Goal: Information Seeking & Learning: Find specific fact

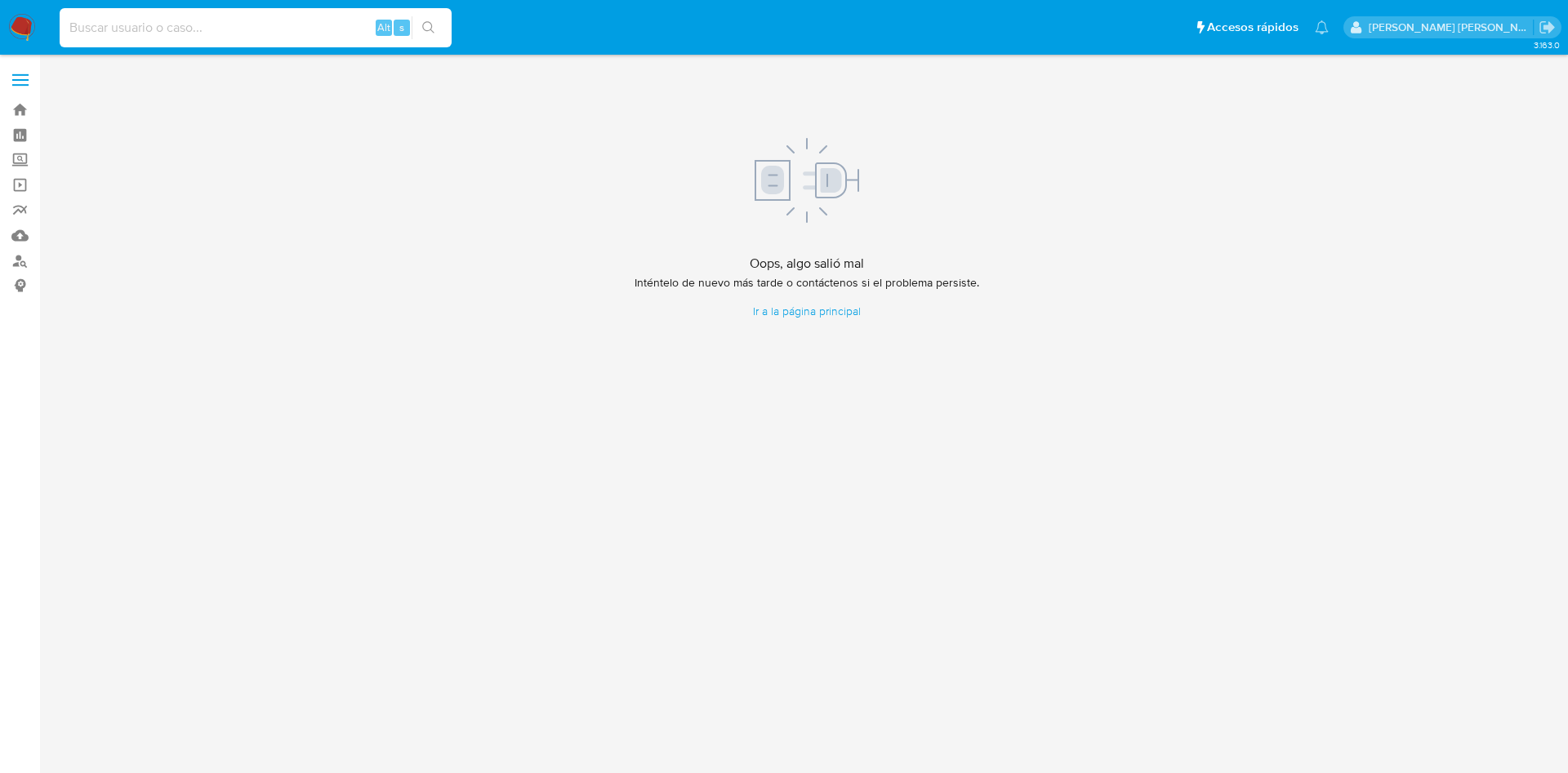
click at [112, 22] on input at bounding box center [255, 28] width 392 height 21
paste input "27961177427"
type input "27961177427"
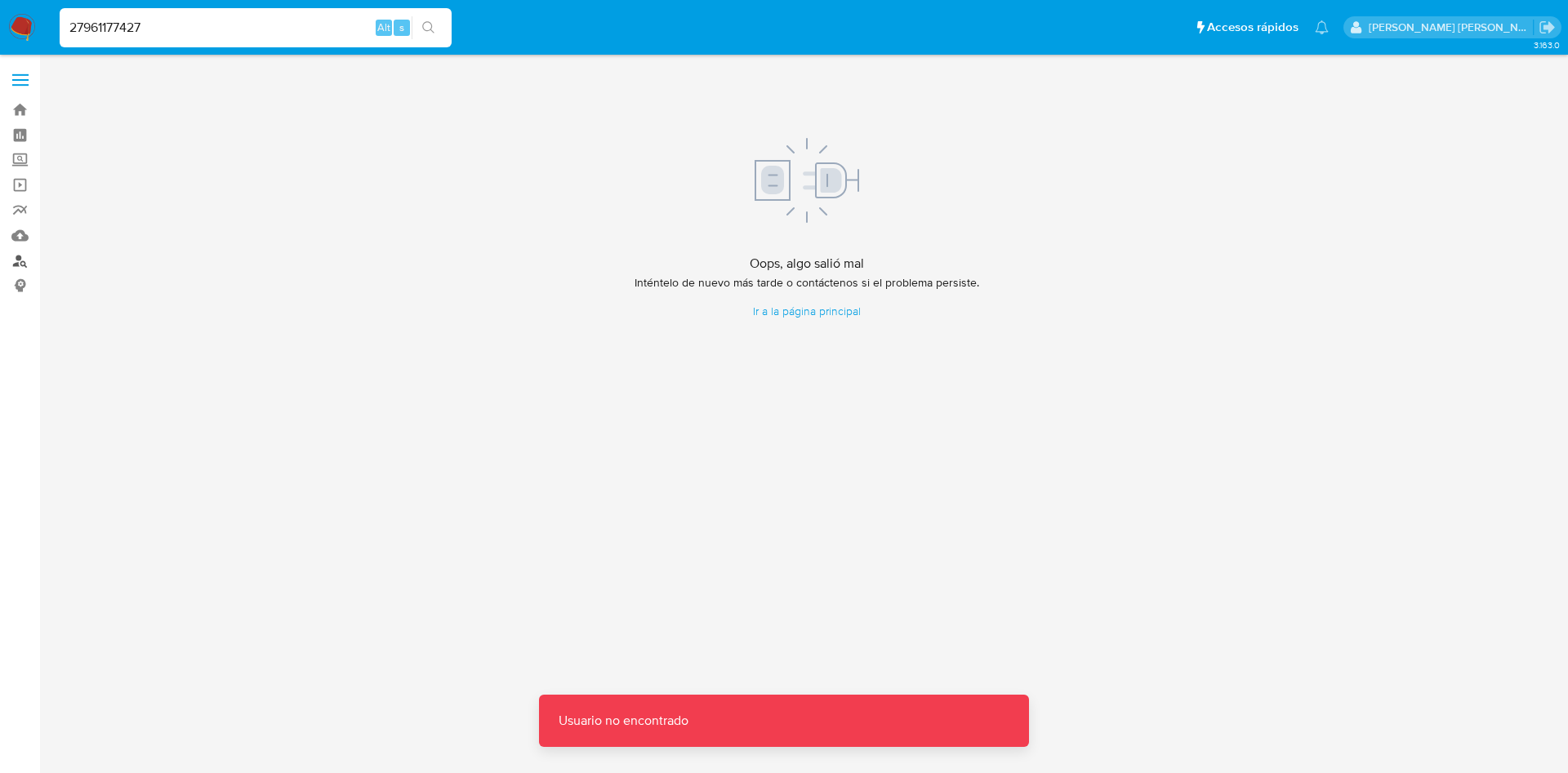
click at [24, 267] on link "Buscador de personas" at bounding box center [97, 261] width 195 height 25
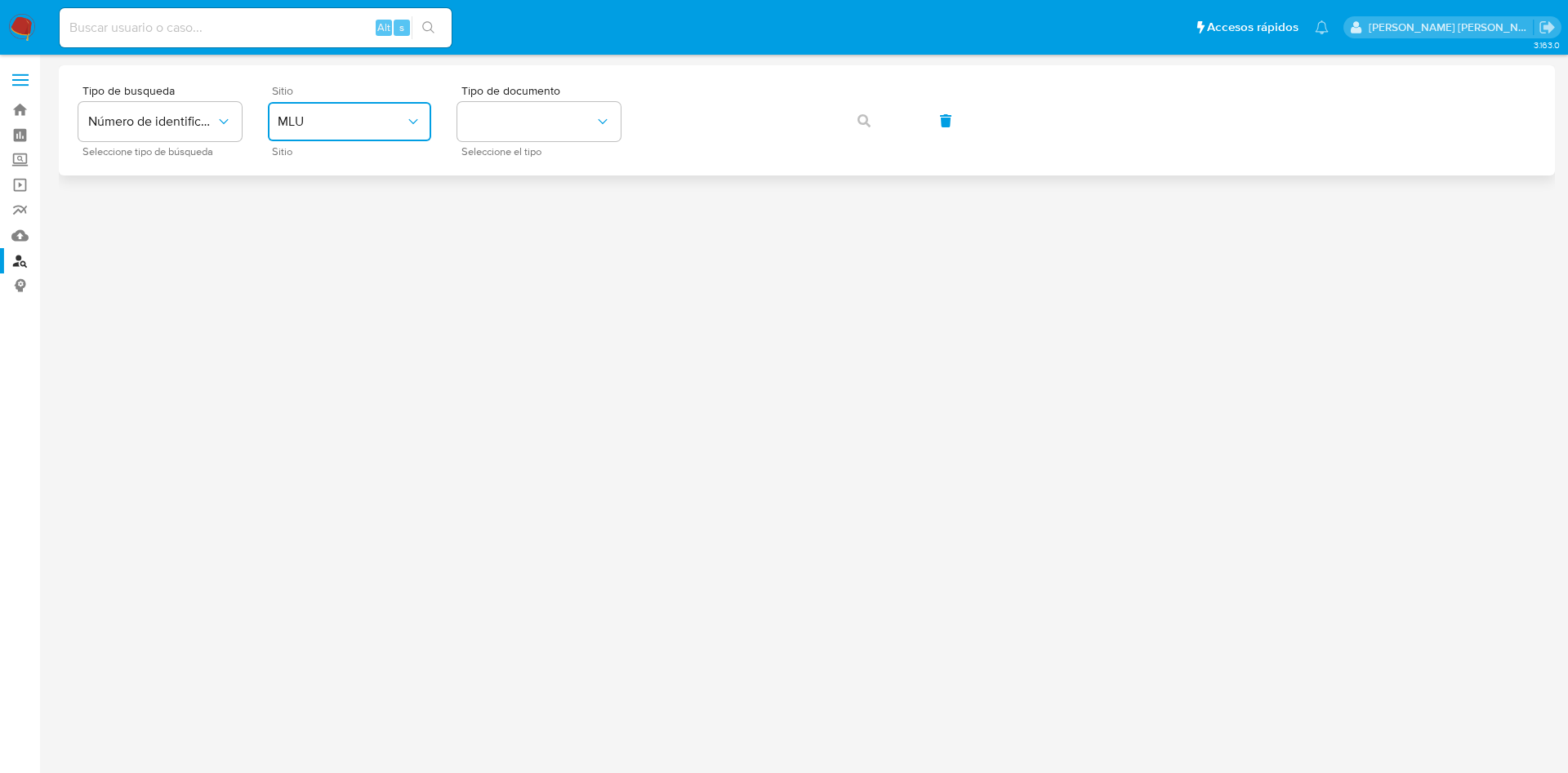
click at [306, 124] on span "MLU" at bounding box center [340, 122] width 127 height 17
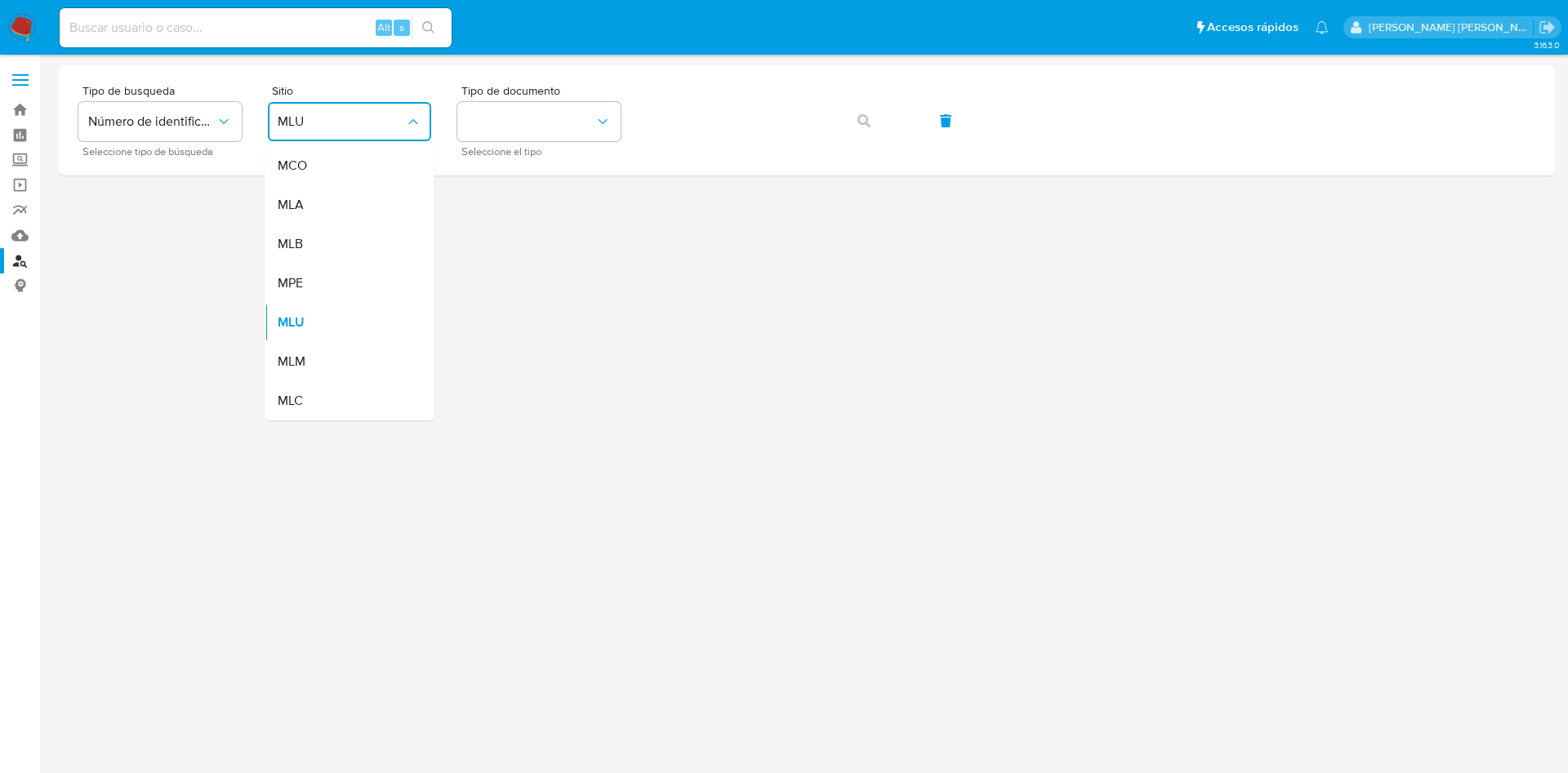
click at [313, 211] on div "MLA" at bounding box center [344, 205] width 134 height 39
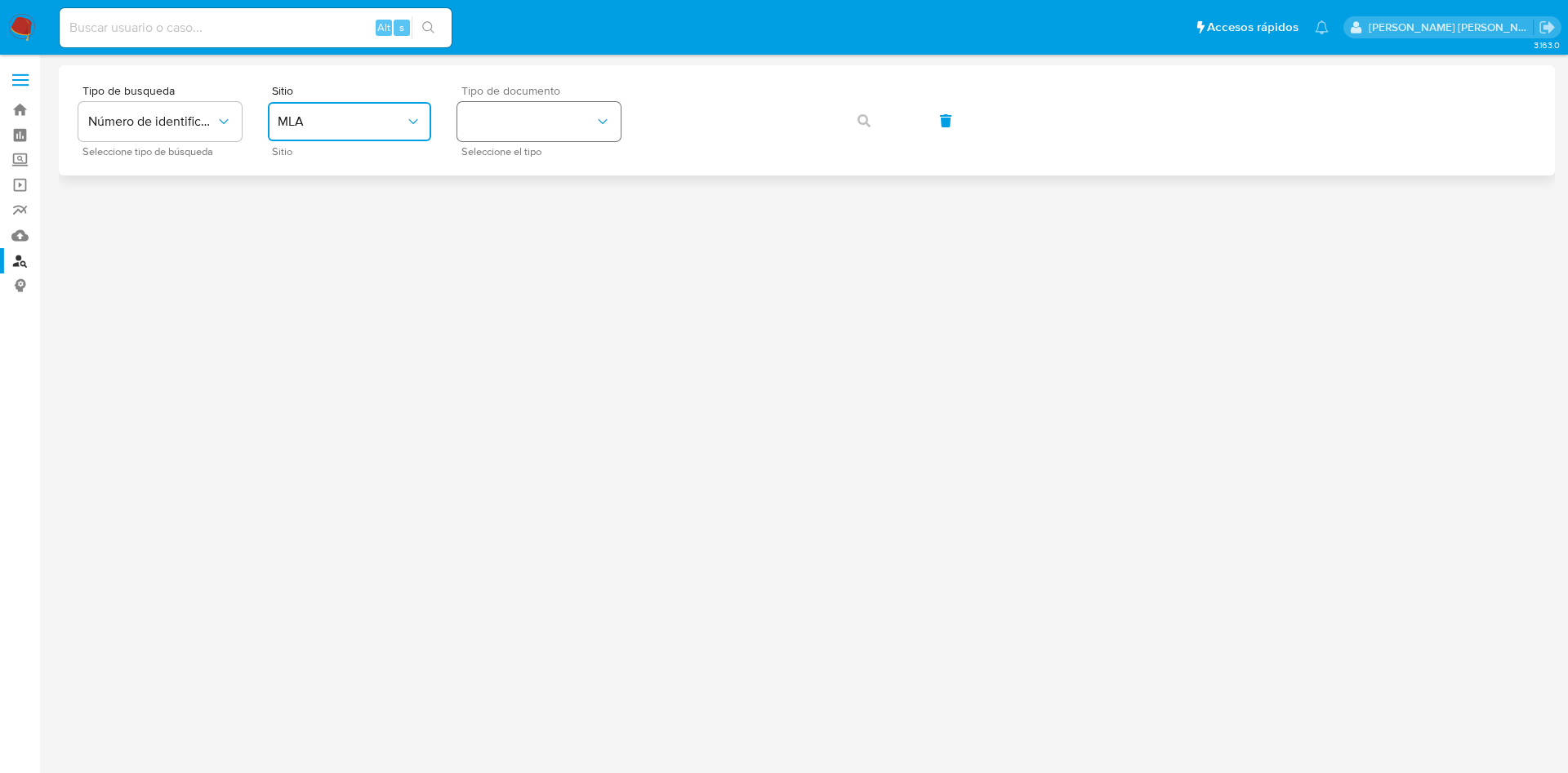
click at [532, 123] on button "identificationType" at bounding box center [539, 122] width 163 height 39
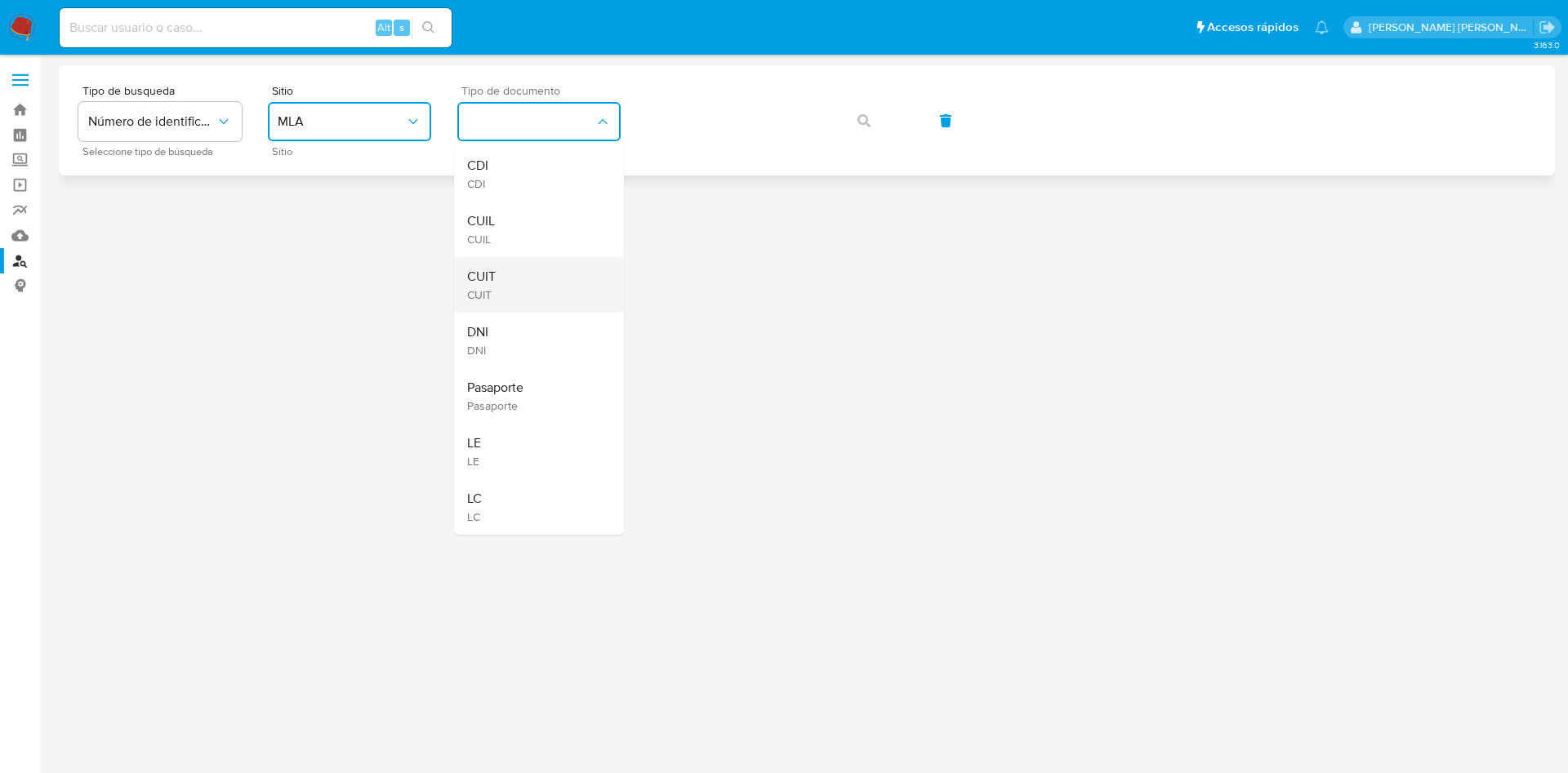
click at [512, 280] on div "CUIT CUIT" at bounding box center [534, 284] width 134 height 55
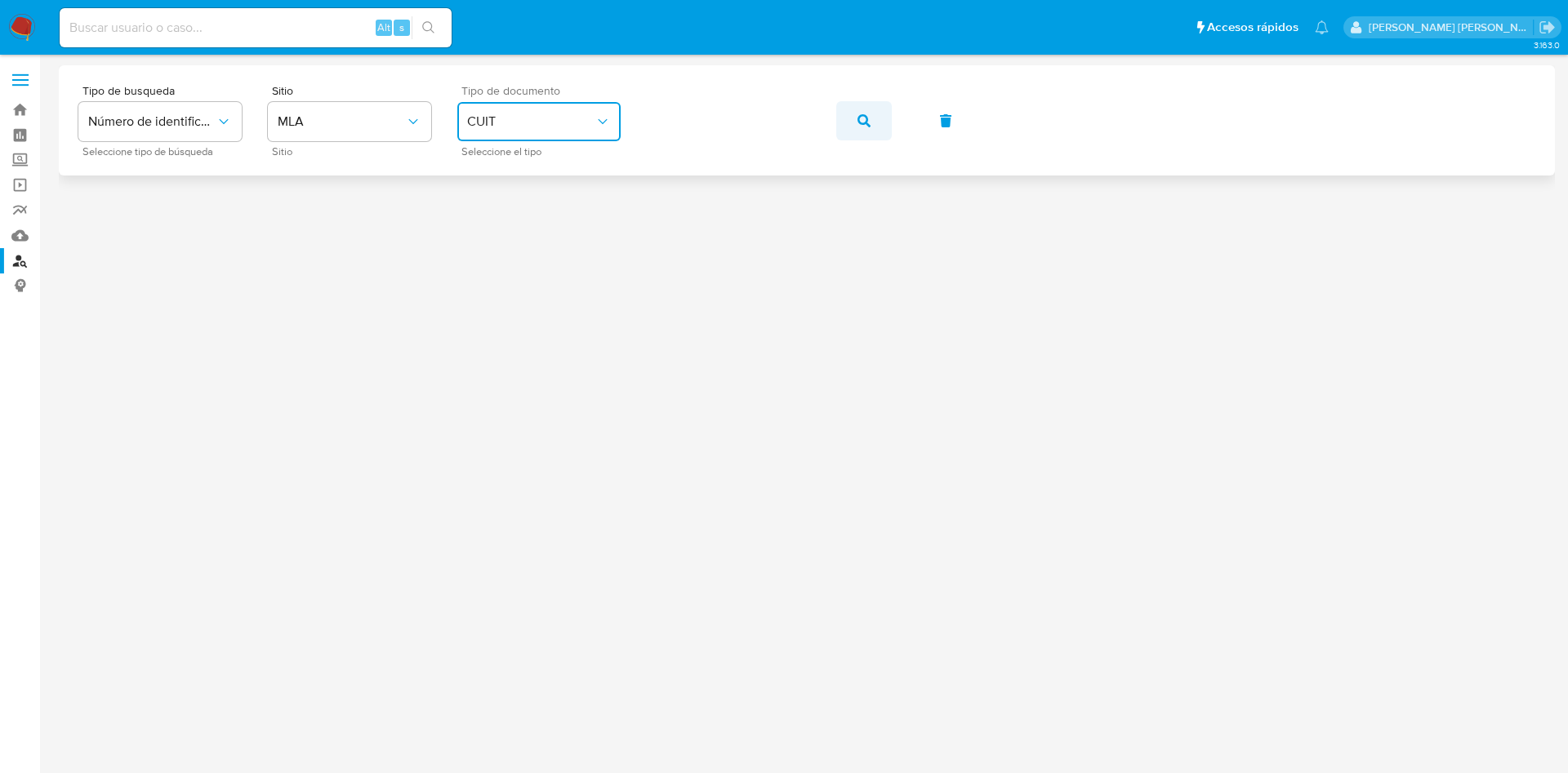
click at [850, 135] on button "button" at bounding box center [864, 121] width 55 height 39
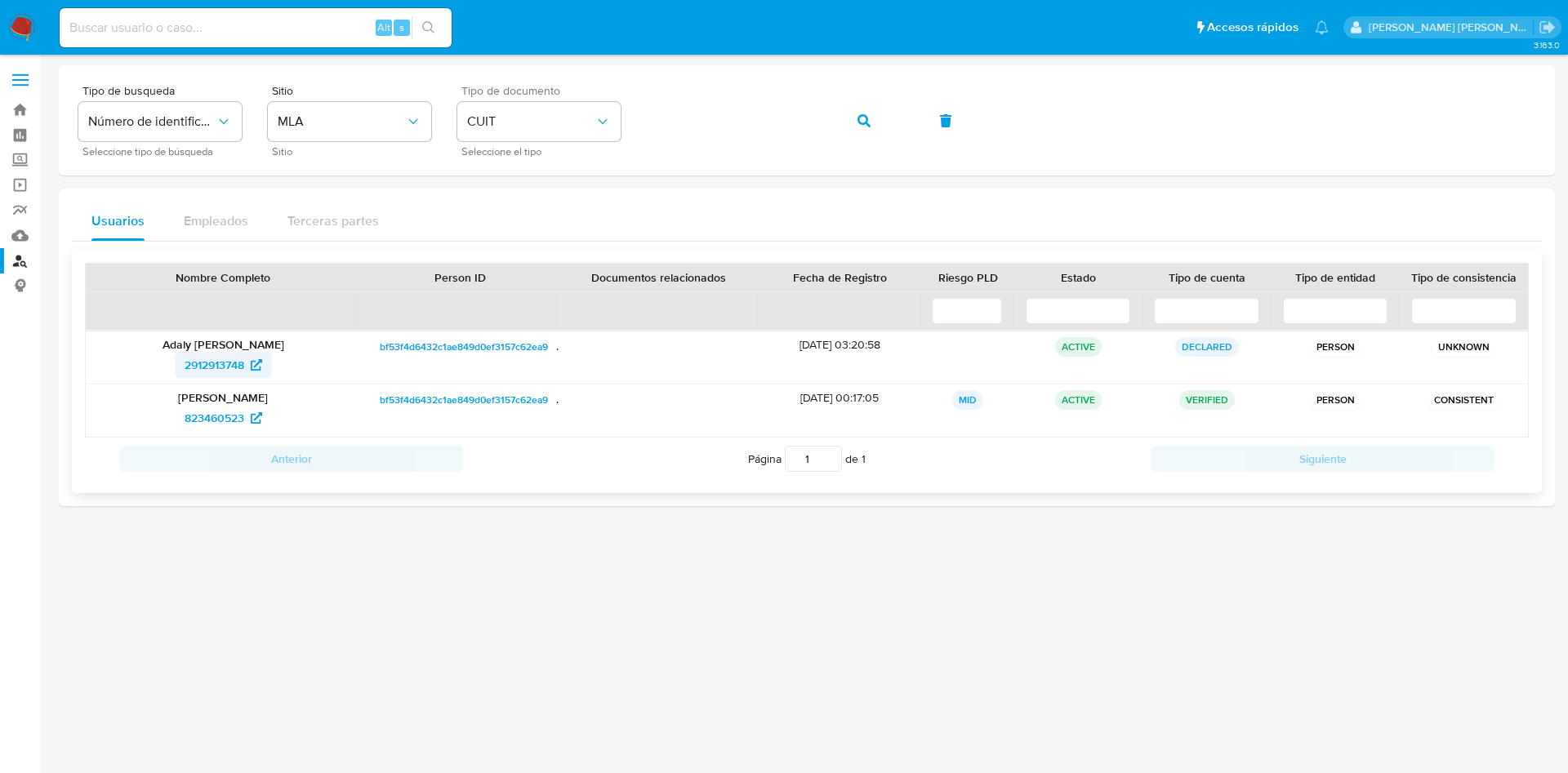
click at [255, 371] on span "2912913748" at bounding box center [224, 365] width 78 height 26
click at [241, 417] on span "823460523" at bounding box center [214, 417] width 59 height 26
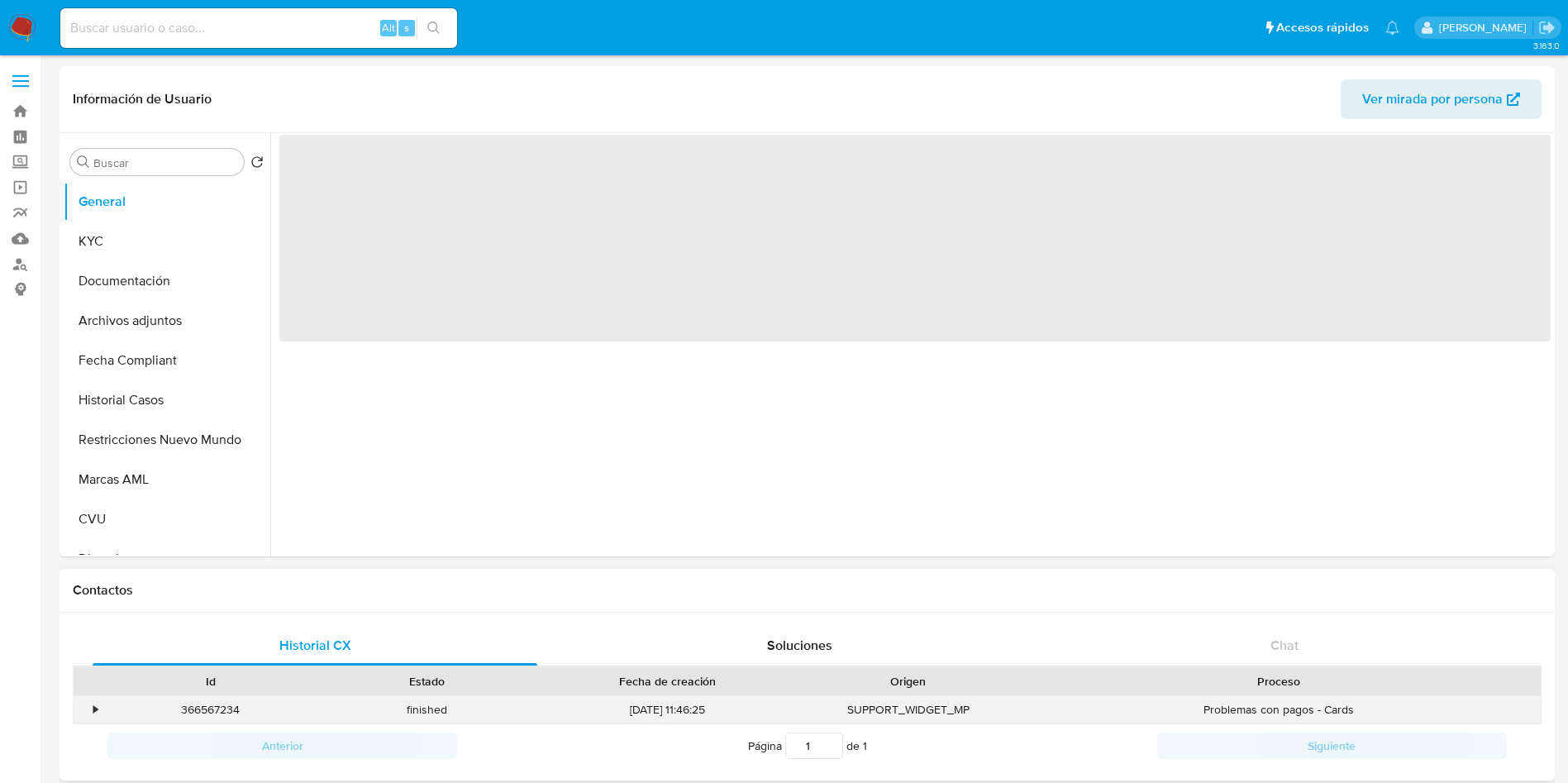
select select "10"
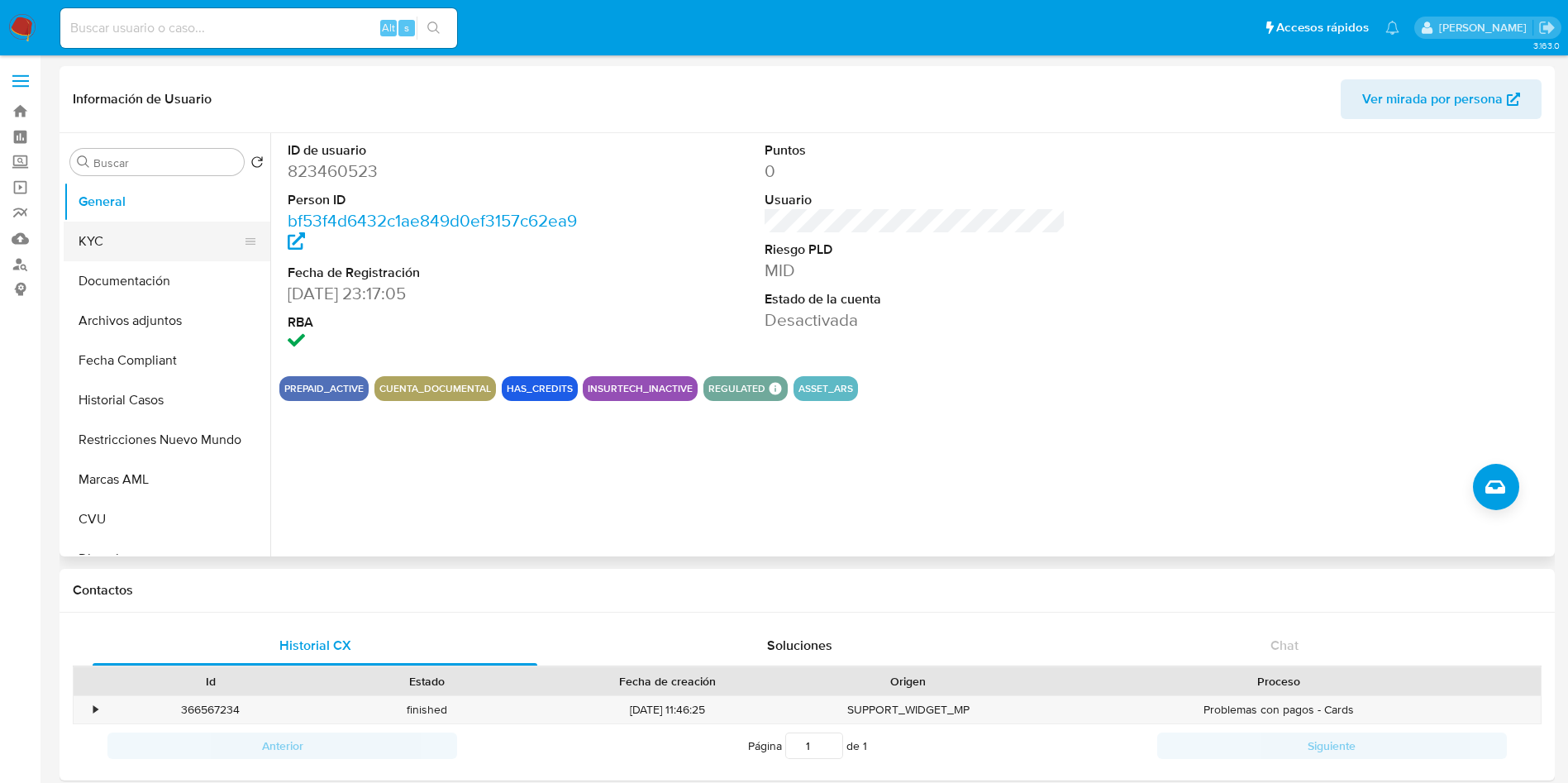
click at [157, 256] on button "KYC" at bounding box center [160, 241] width 193 height 39
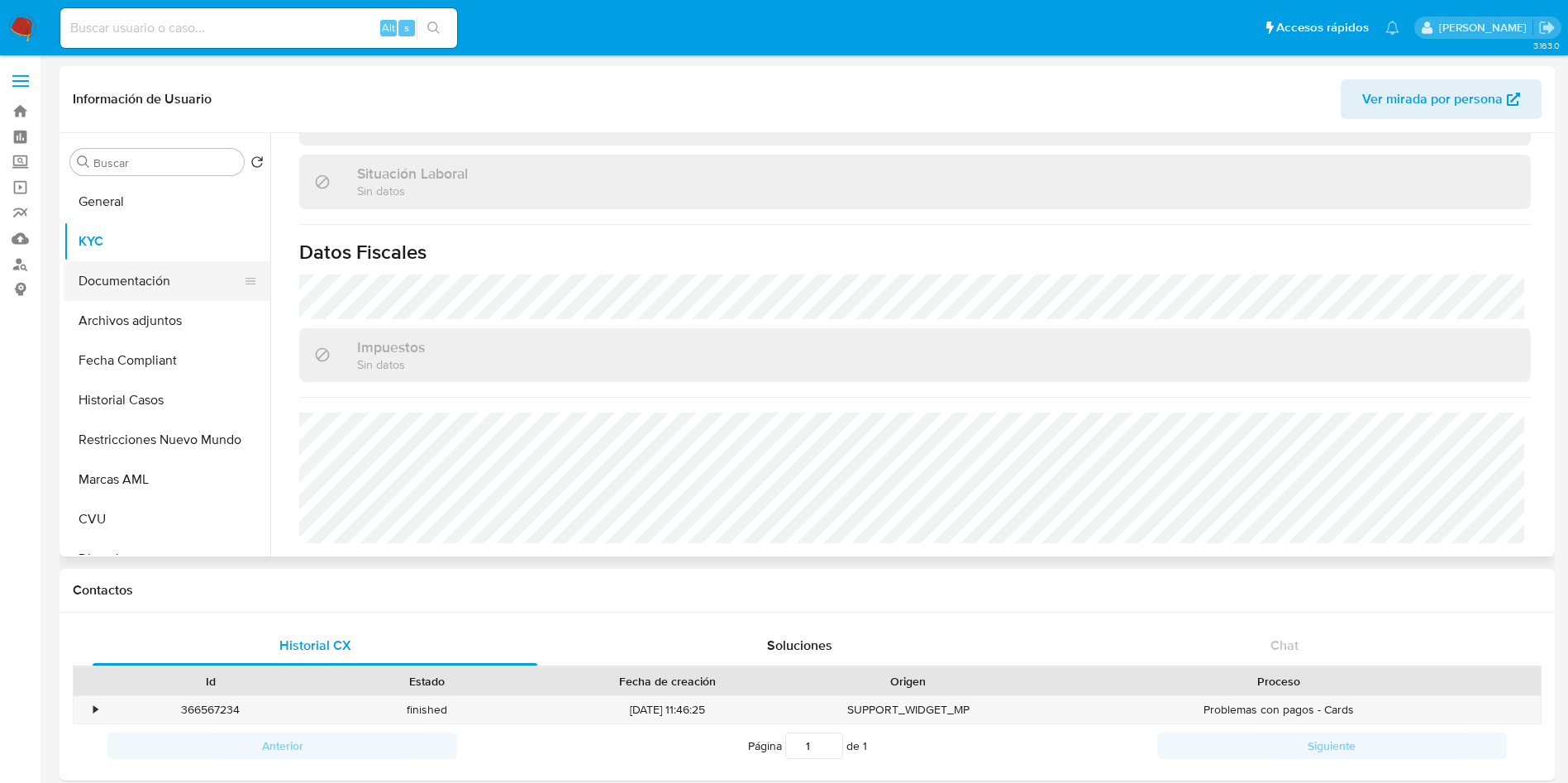
drag, startPoint x: 147, startPoint y: 287, endPoint x: 156, endPoint y: 293, distance: 10.8
click at [147, 287] on button "Documentación" at bounding box center [160, 281] width 193 height 39
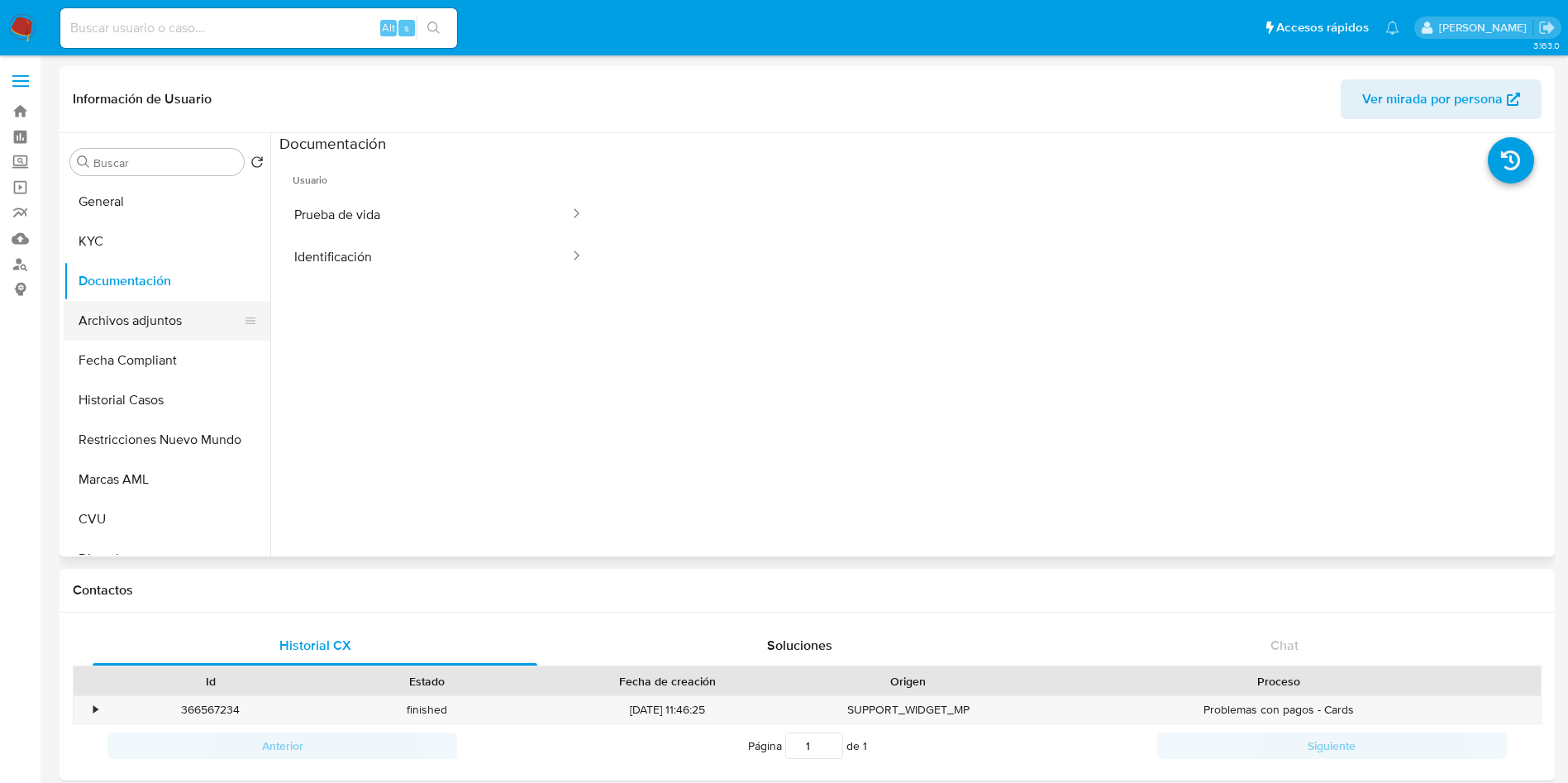
click at [142, 323] on button "Archivos adjuntos" at bounding box center [160, 321] width 193 height 39
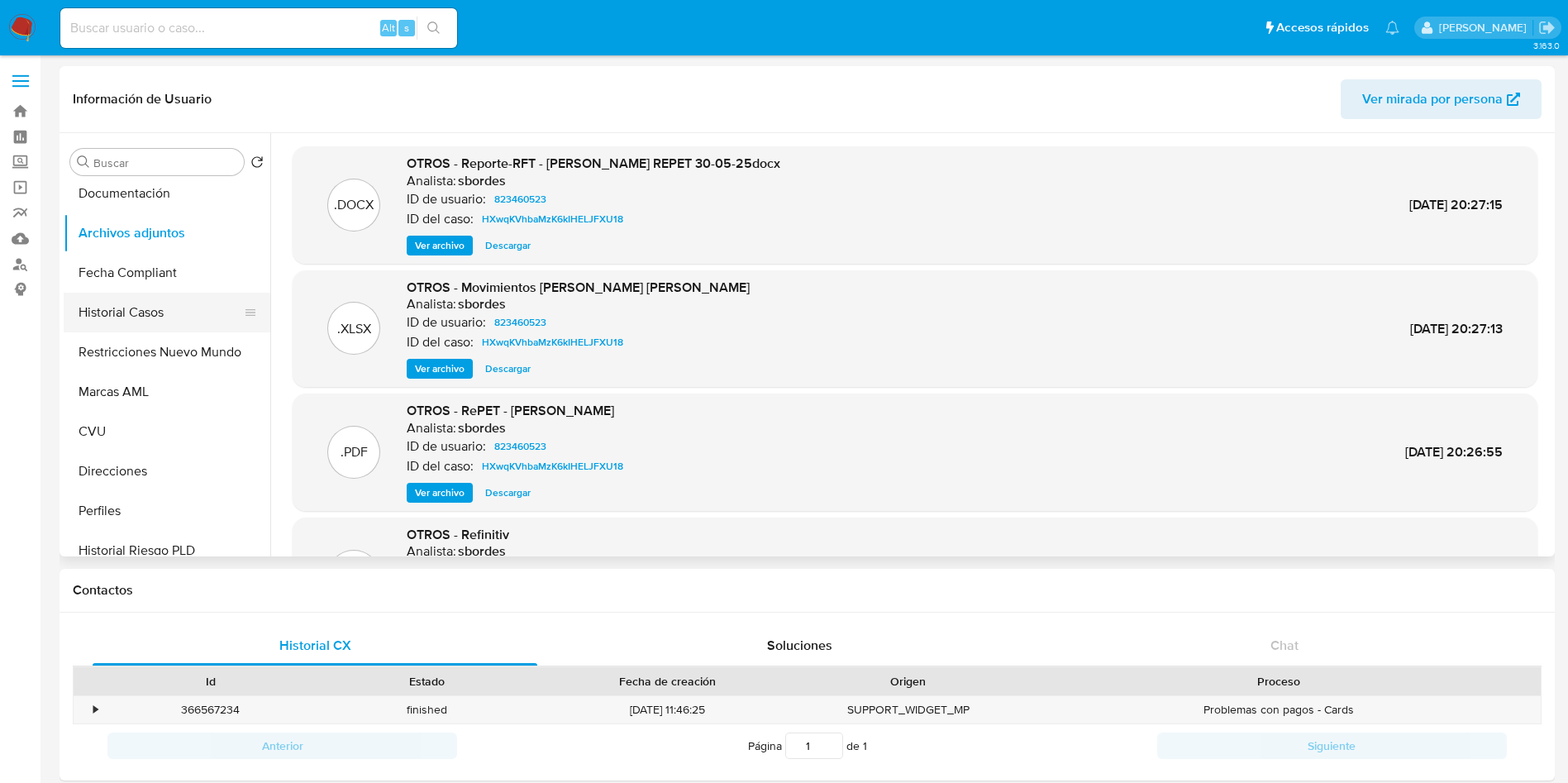
scroll to position [124, 0]
click at [160, 328] on button "Restricciones Nuevo Mundo" at bounding box center [160, 316] width 193 height 39
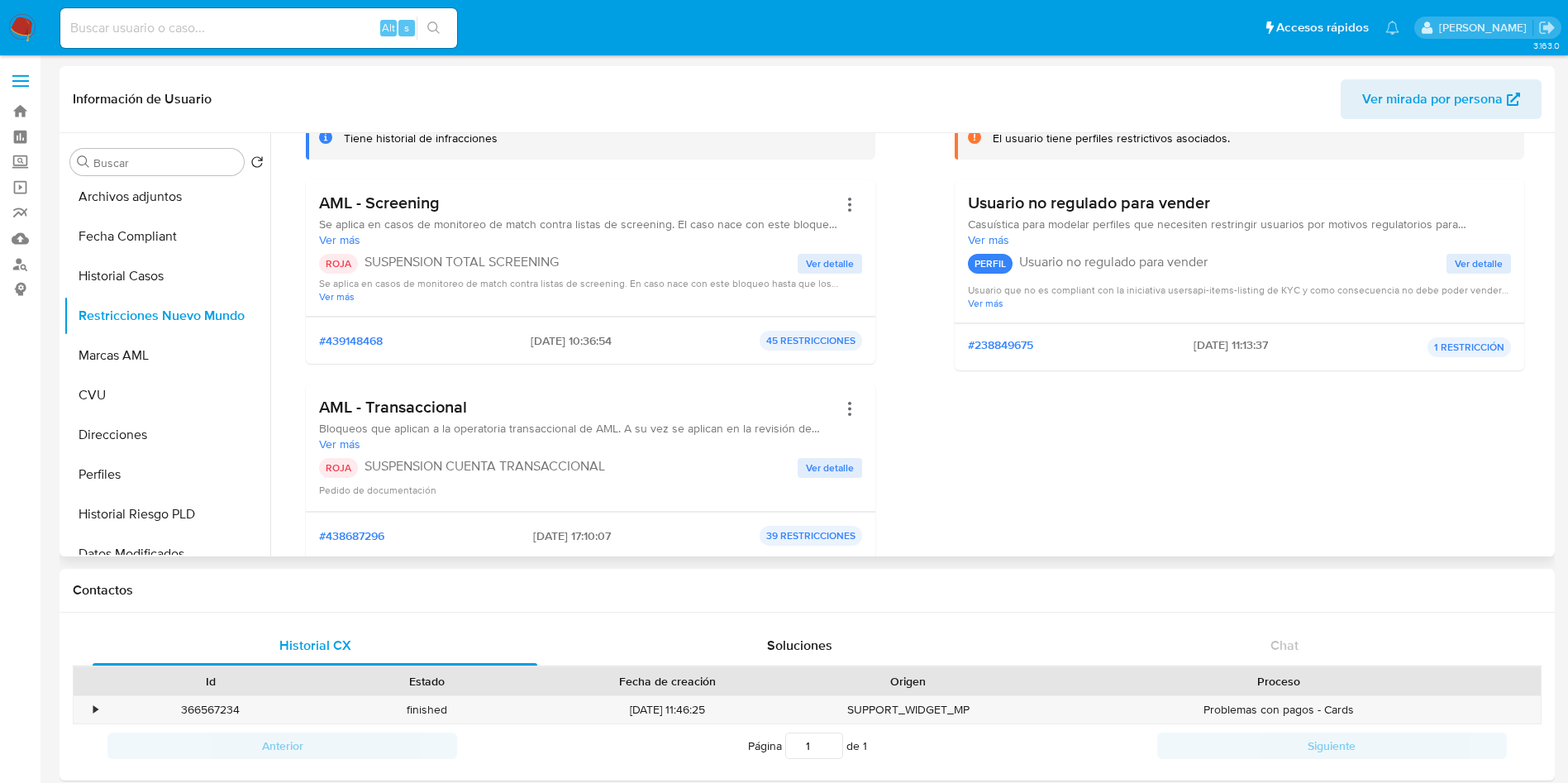
click at [807, 268] on span "Ver detalle" at bounding box center [830, 263] width 48 height 17
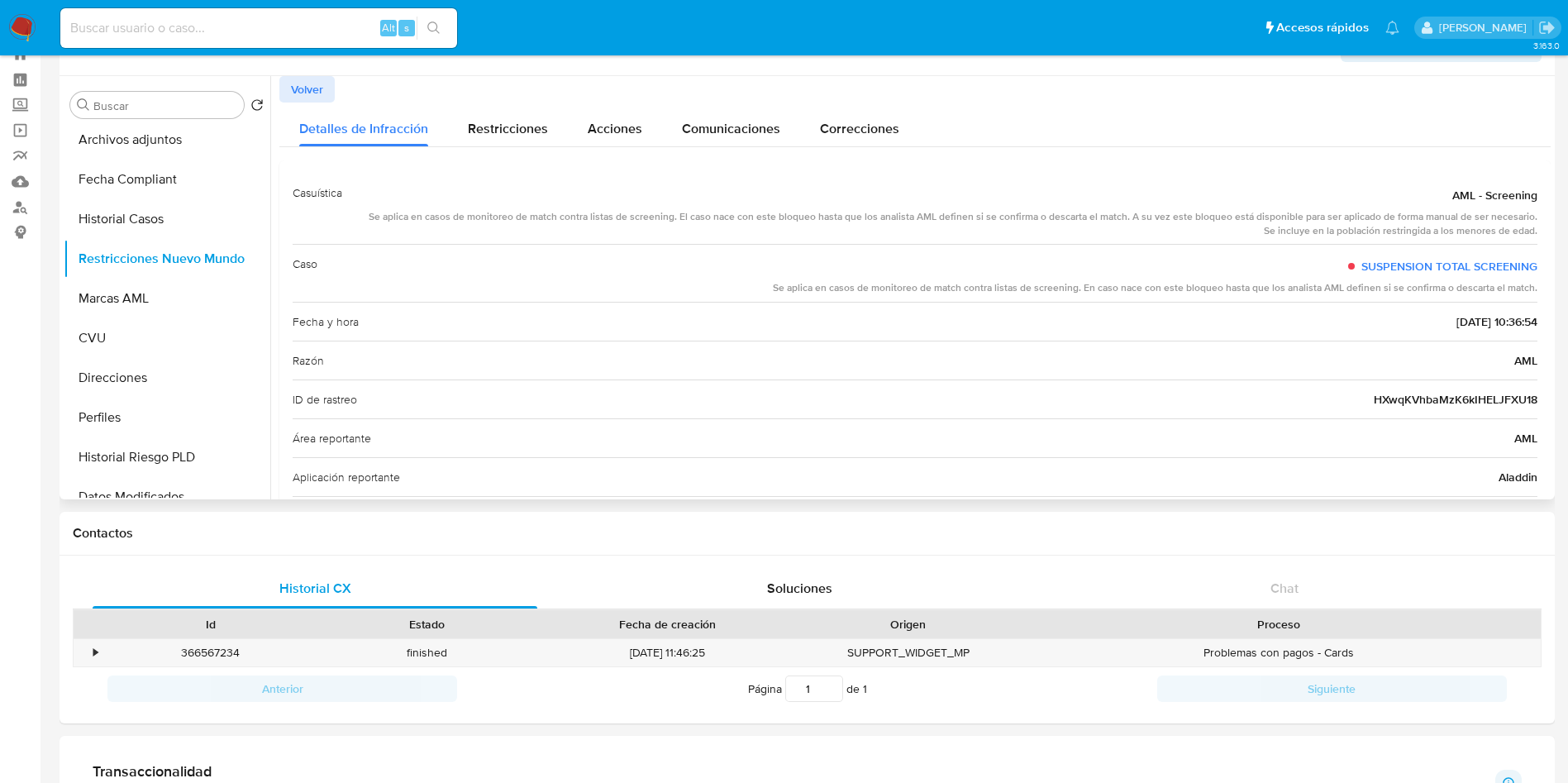
scroll to position [0, 0]
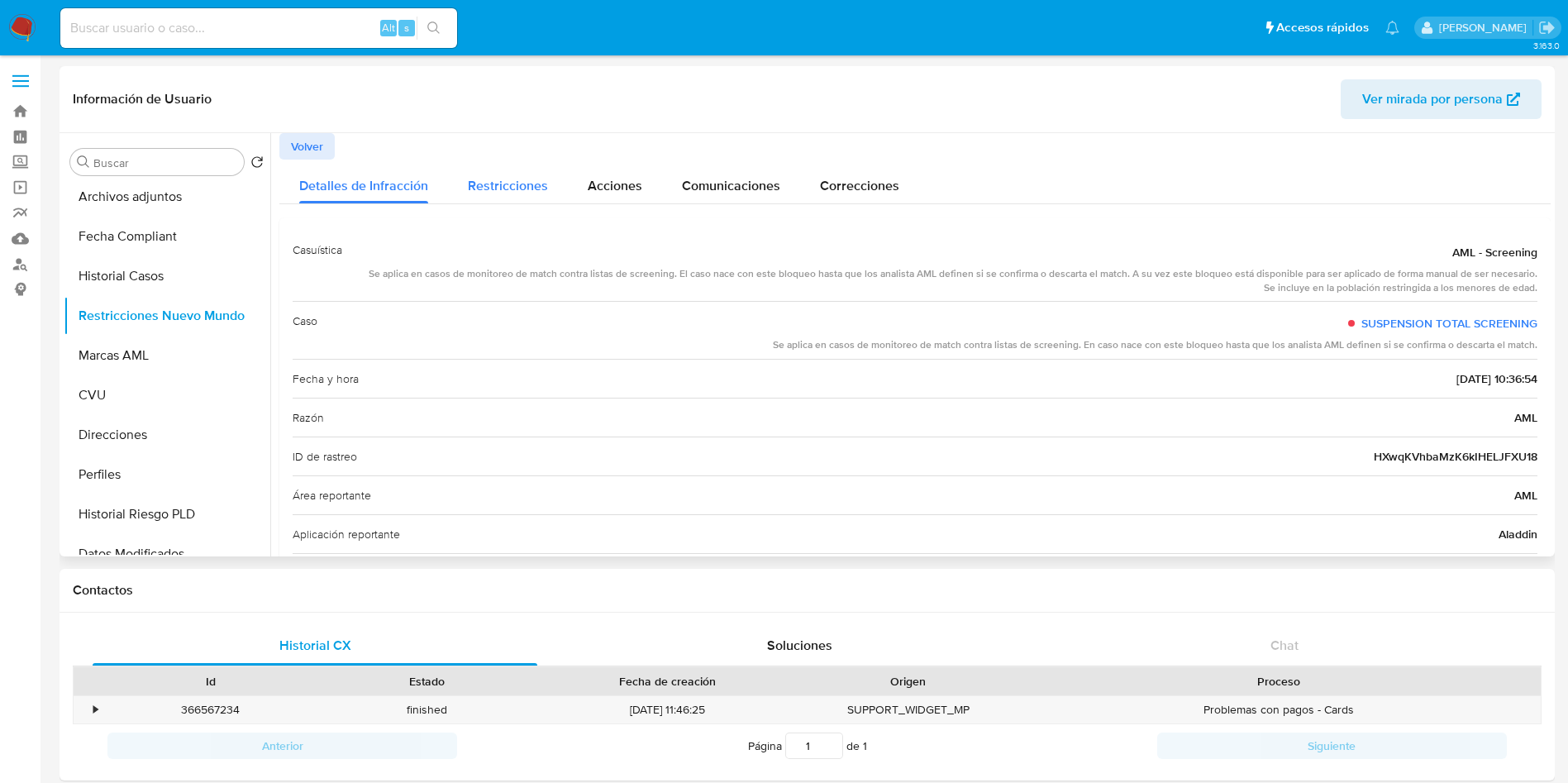
click at [492, 194] on span "Restricciones" at bounding box center [507, 185] width 80 height 19
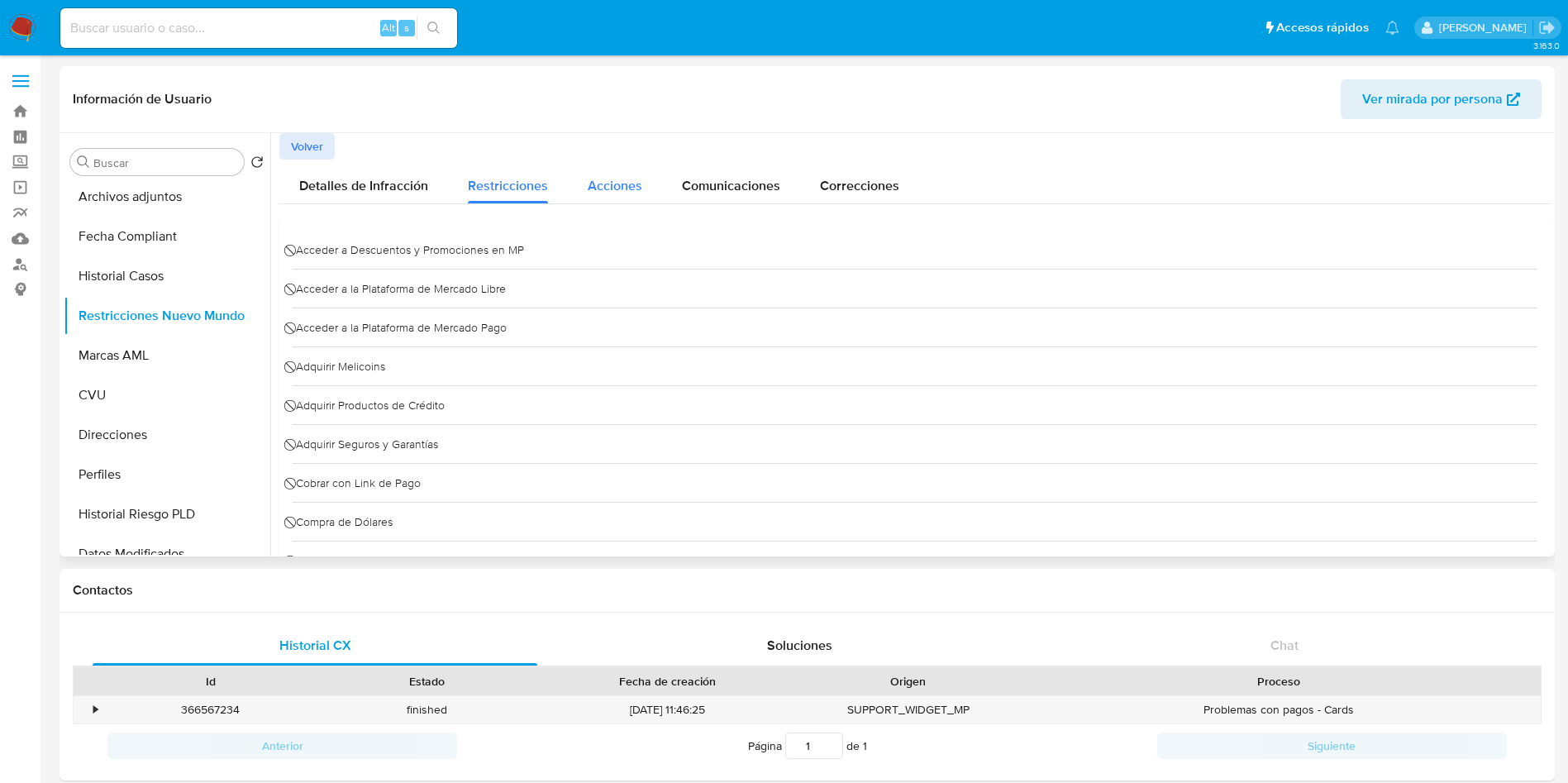
click at [604, 196] on div "Acciones" at bounding box center [614, 181] width 54 height 43
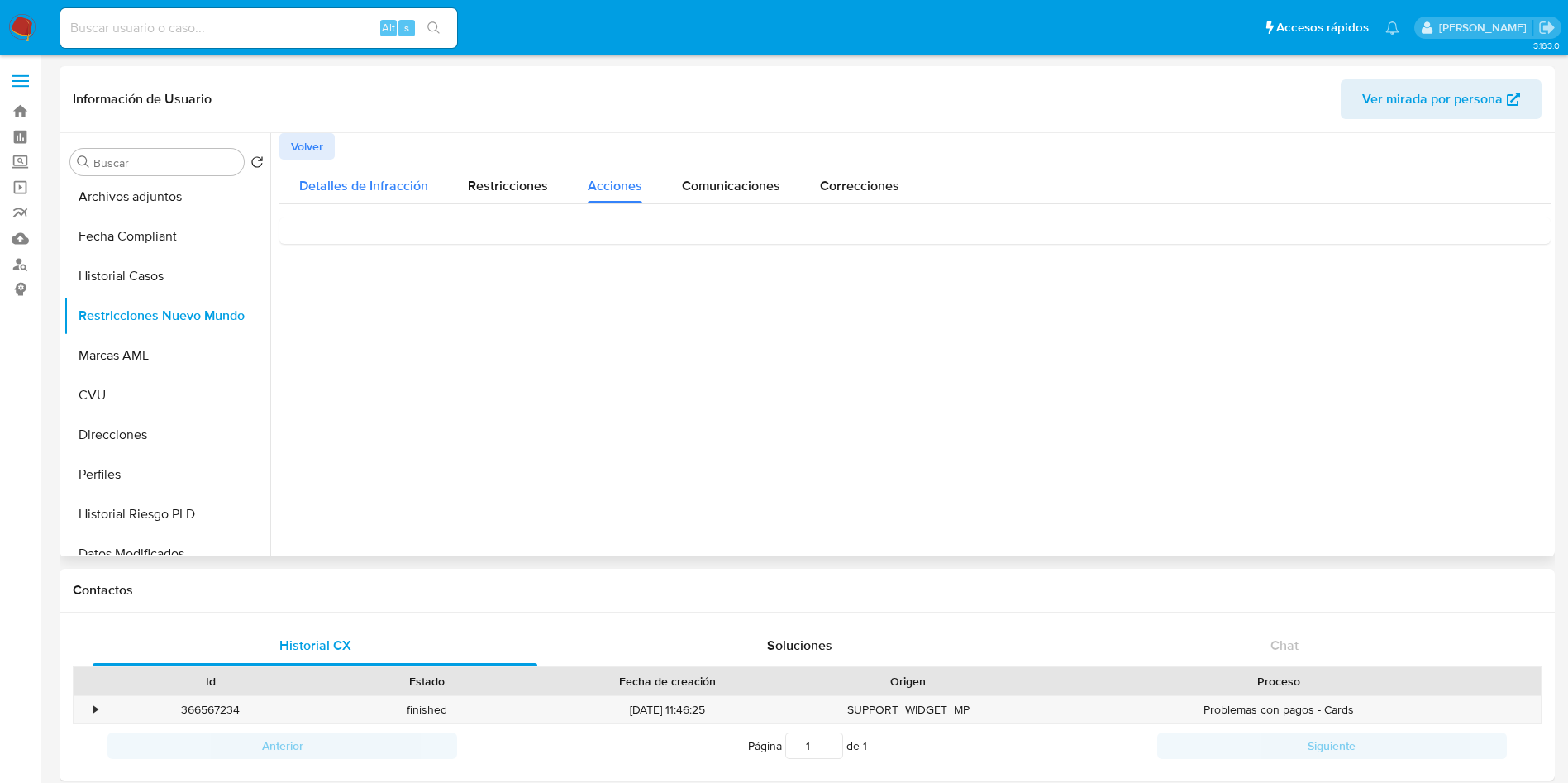
click at [378, 187] on span "Detalles de Infracción" at bounding box center [363, 185] width 129 height 19
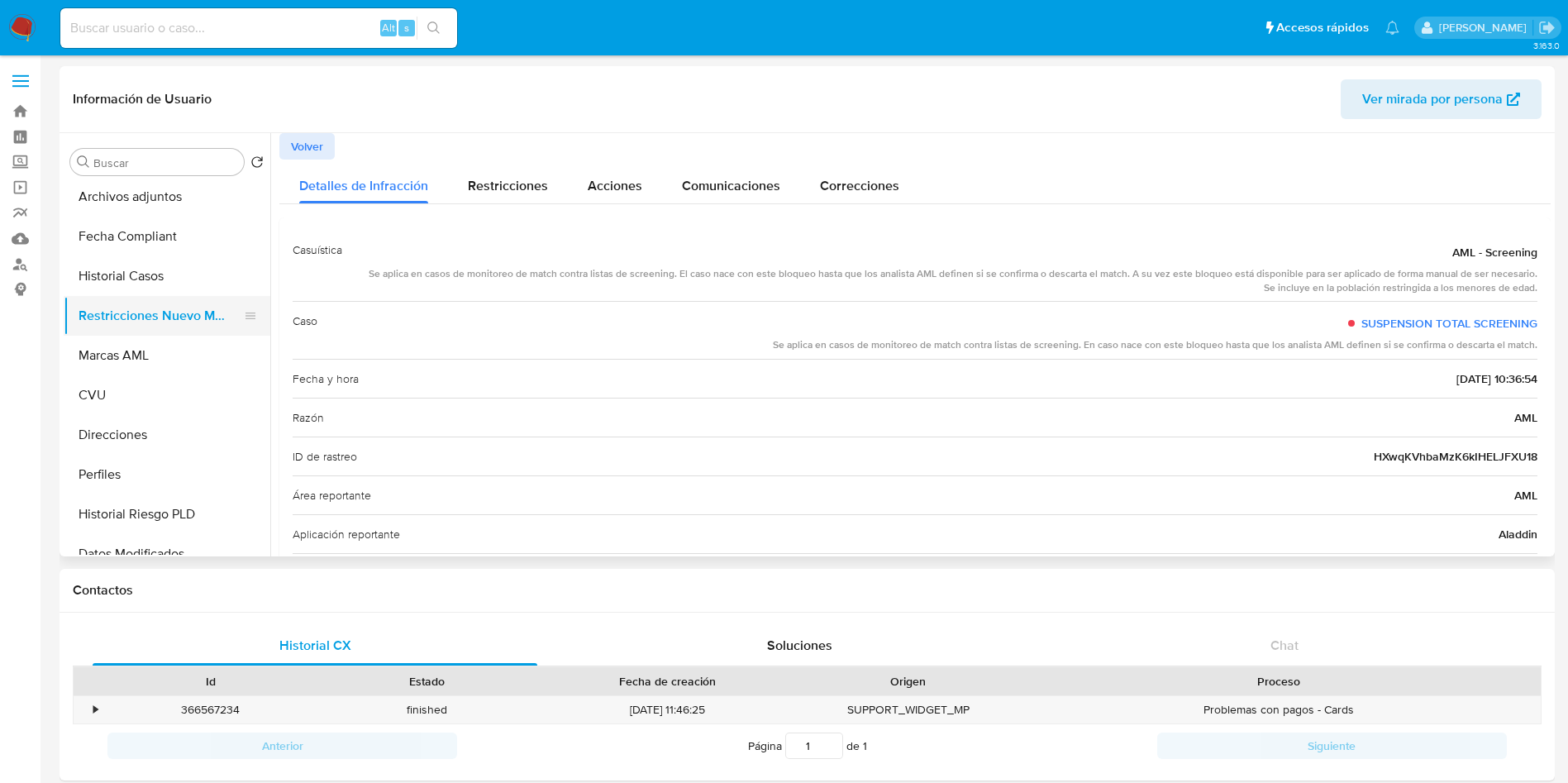
click at [179, 317] on button "Restricciones Nuevo Mundo" at bounding box center [160, 316] width 193 height 39
click at [150, 356] on button "Marcas AML" at bounding box center [160, 356] width 193 height 39
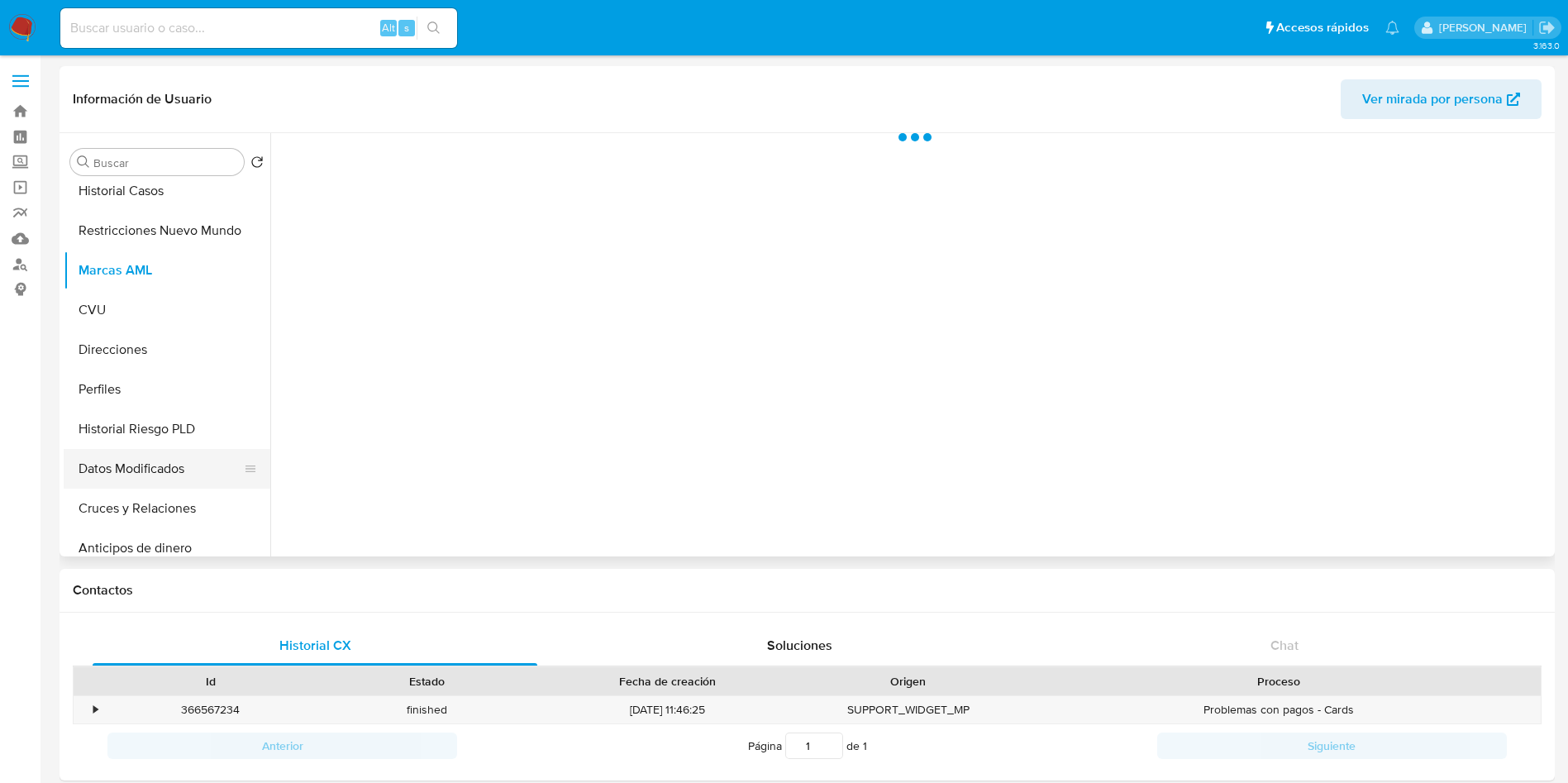
scroll to position [248, 0]
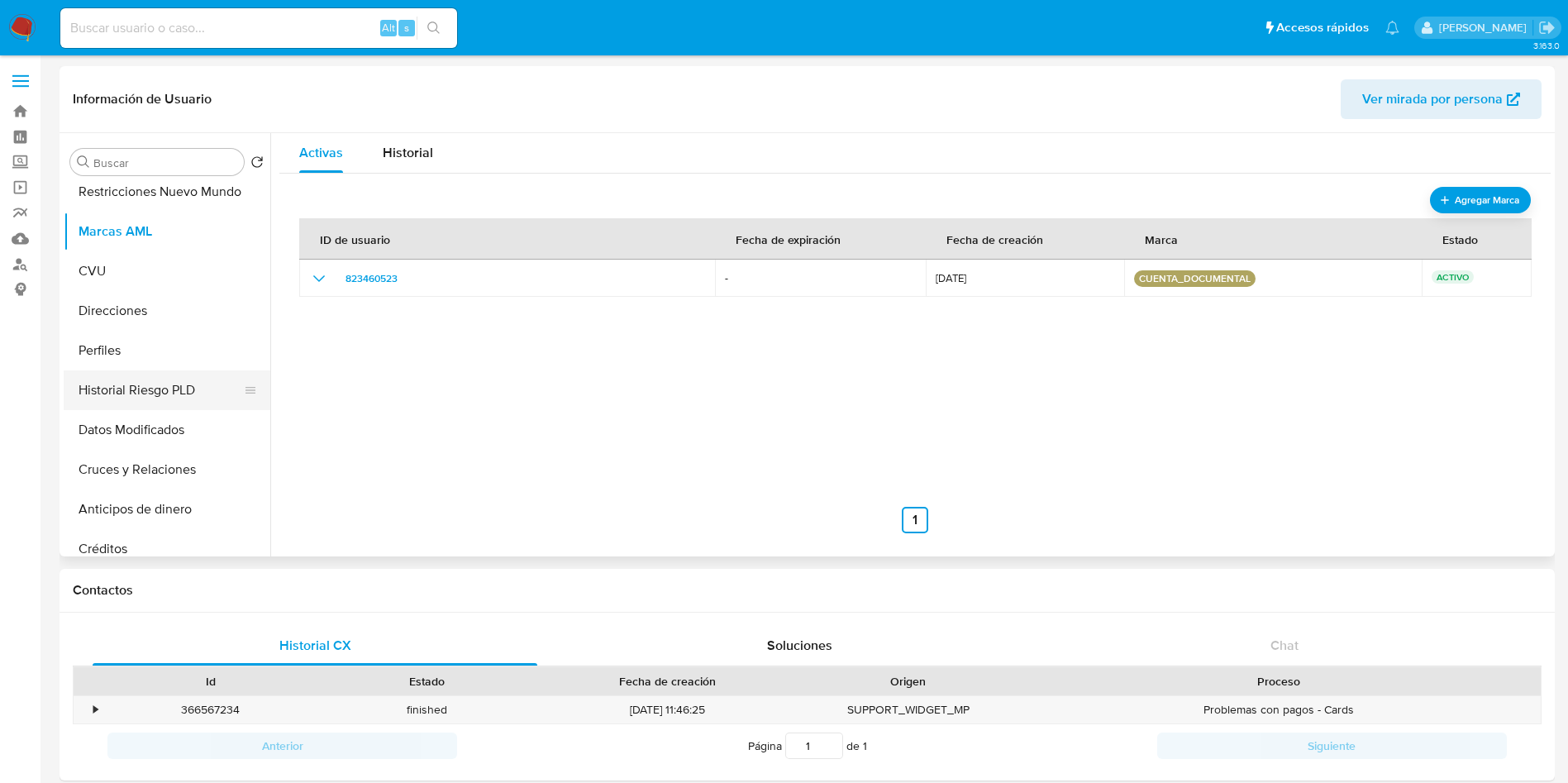
click at [137, 396] on button "Historial Riesgo PLD" at bounding box center [160, 390] width 193 height 39
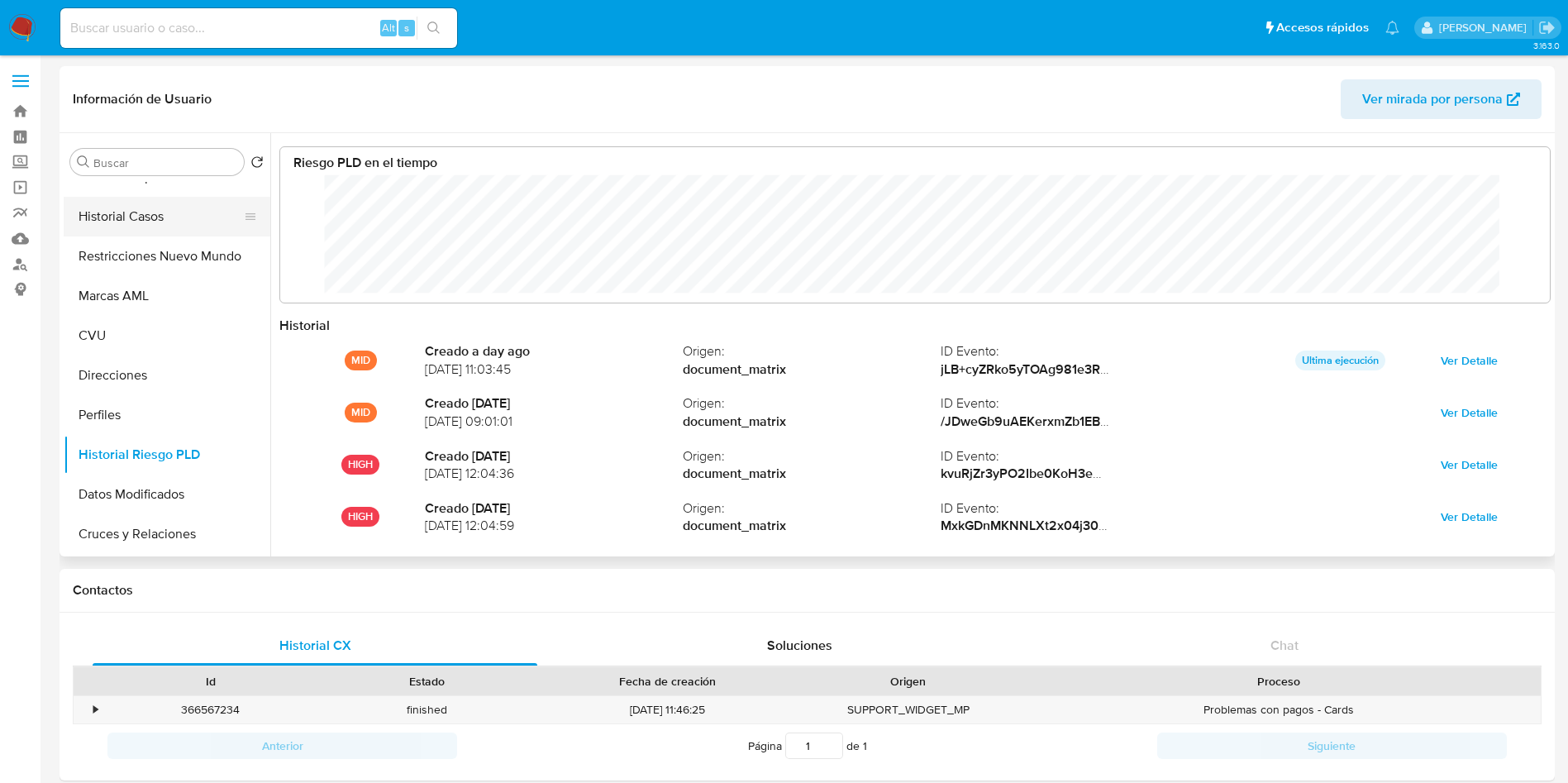
scroll to position [0, 0]
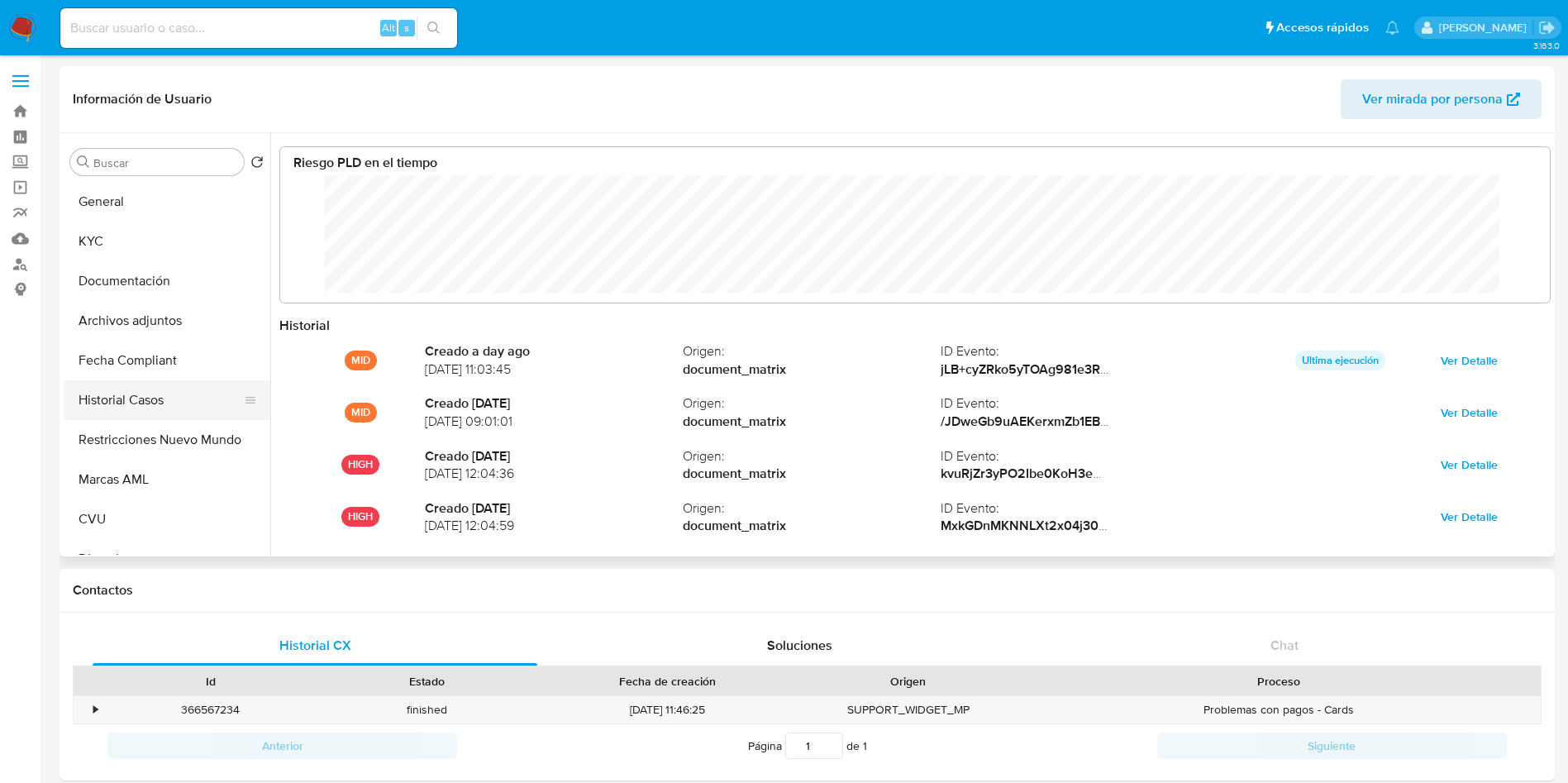
click at [151, 403] on button "Historial Casos" at bounding box center [160, 400] width 193 height 39
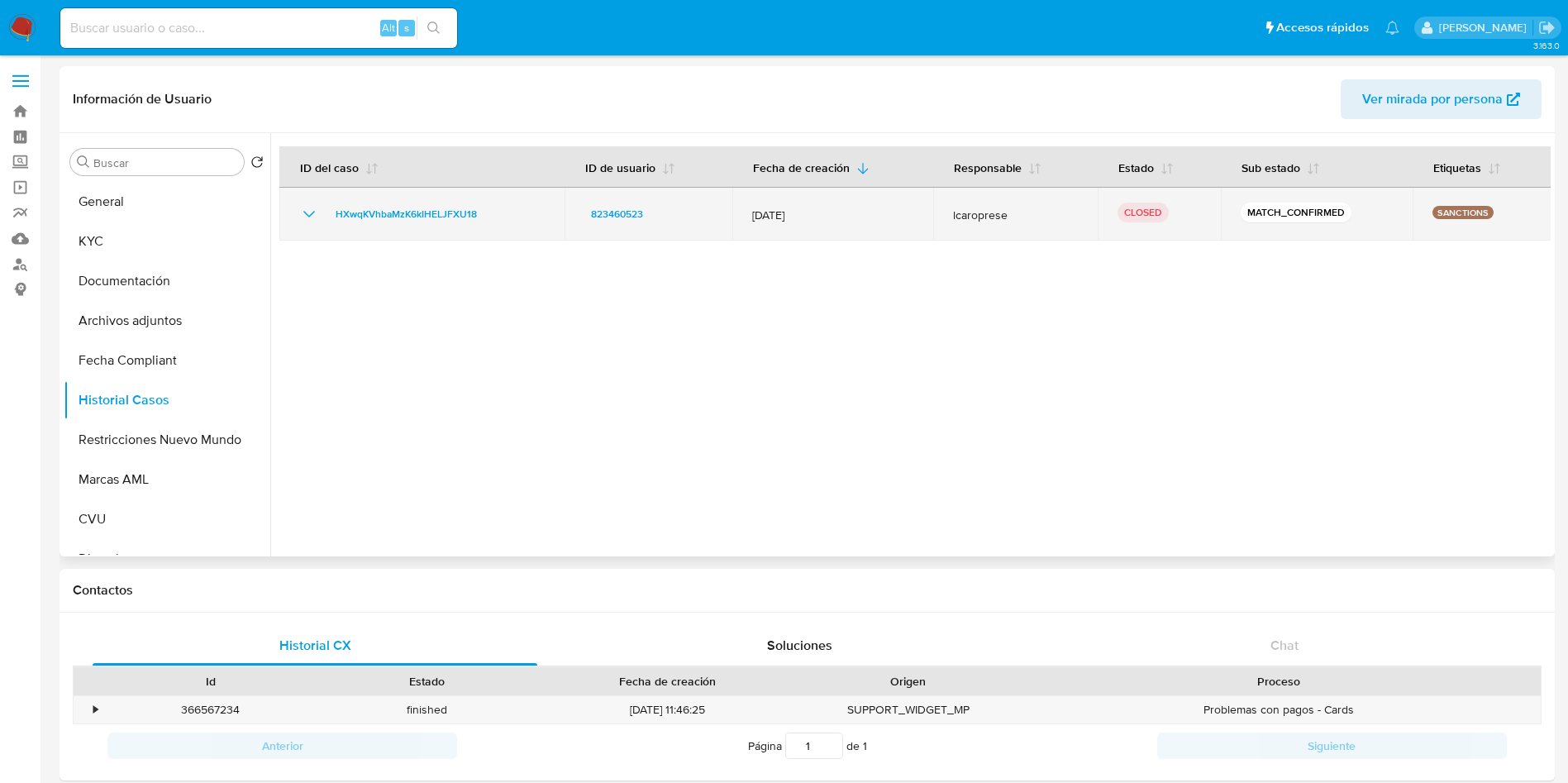
click at [305, 222] on icon "Mostrar/Ocultar" at bounding box center [309, 214] width 20 height 20
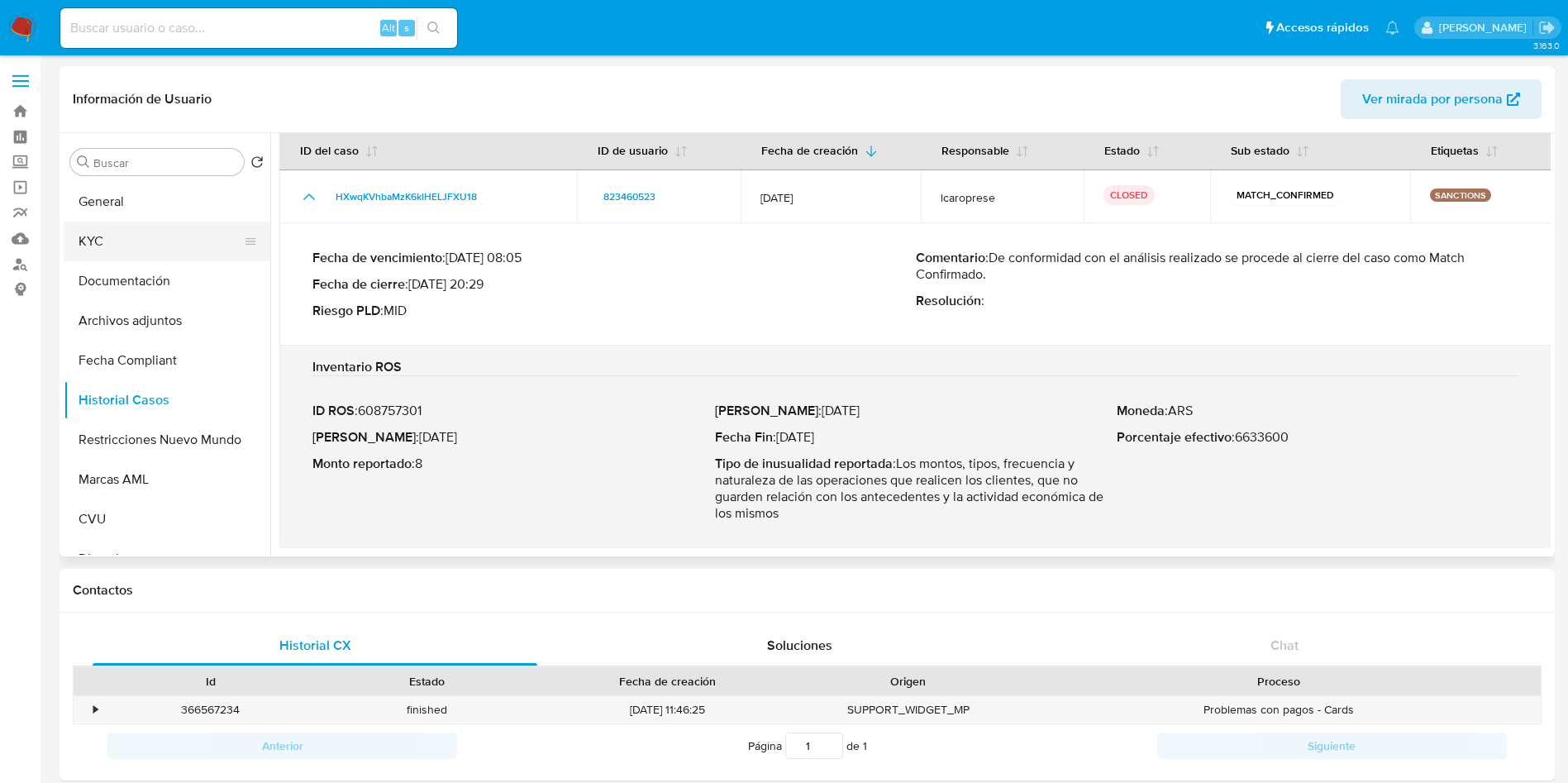
click at [105, 244] on button "KYC" at bounding box center [160, 241] width 193 height 39
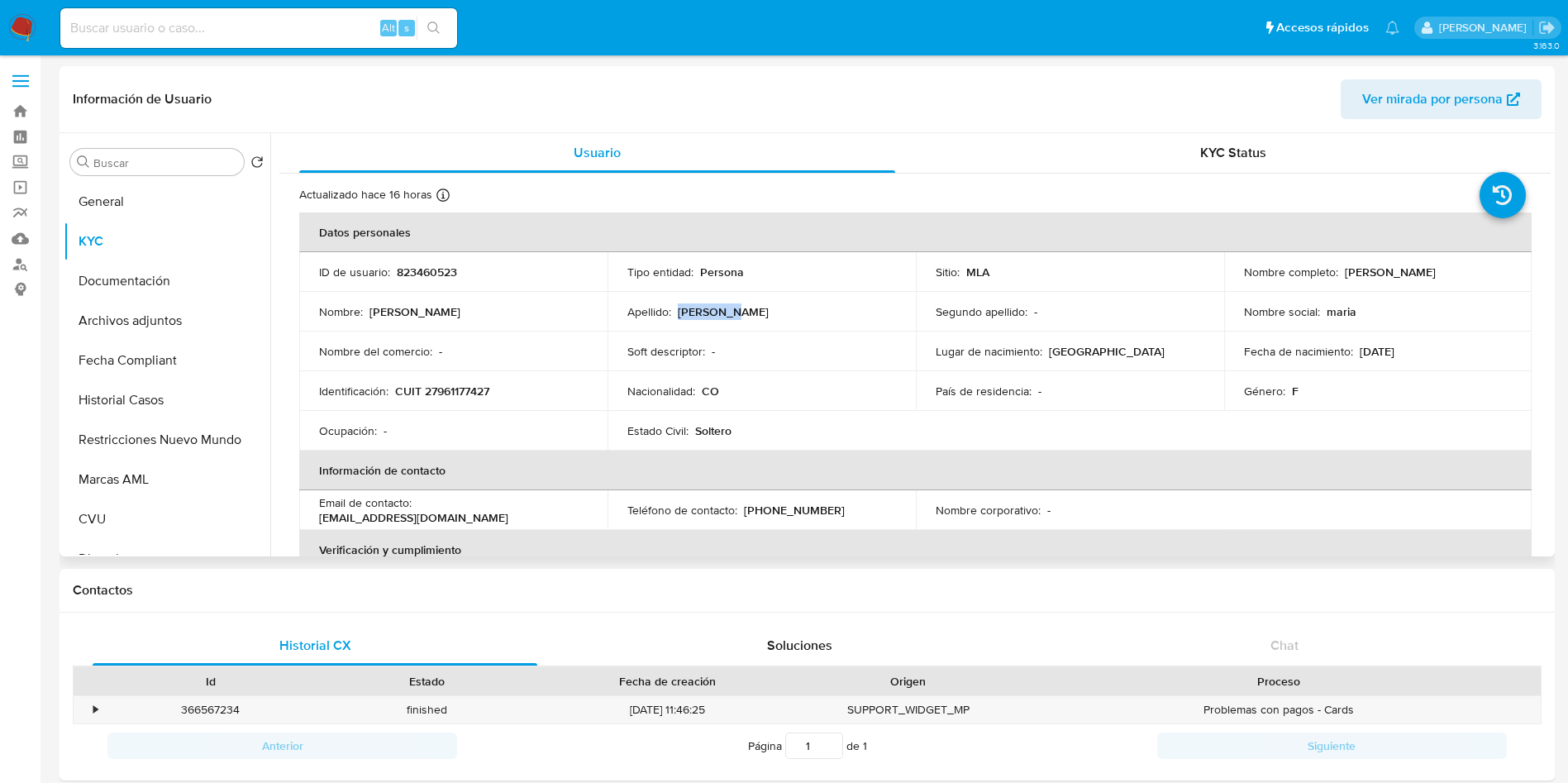
drag, startPoint x: 740, startPoint y: 314, endPoint x: 678, endPoint y: 317, distance: 62.1
click at [678, 317] on div "Apellido : Dominguez" at bounding box center [761, 311] width 269 height 15
copy p "Dominguez"
drag, startPoint x: 460, startPoint y: 273, endPoint x: 395, endPoint y: 276, distance: 65.1
click at [395, 276] on div "ID de usuario : 823460523" at bounding box center [453, 272] width 269 height 15
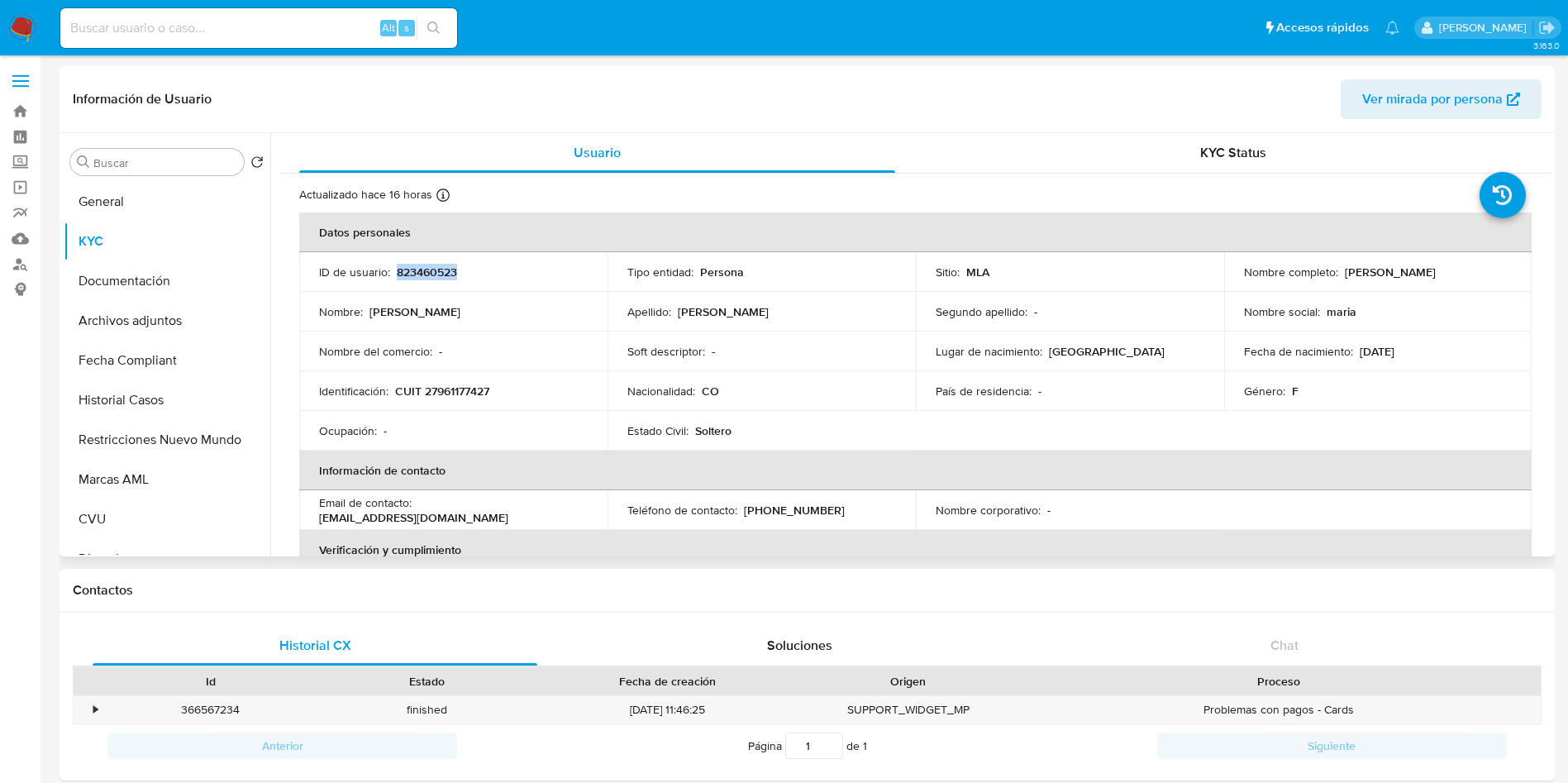
copy p "823460523"
drag, startPoint x: 504, startPoint y: 389, endPoint x: 427, endPoint y: 396, distance: 77.3
click at [427, 396] on div "Identificación : CUIT 27961177427" at bounding box center [453, 391] width 269 height 15
copy p "27961177427"
click at [115, 272] on button "Documentación" at bounding box center [160, 281] width 193 height 39
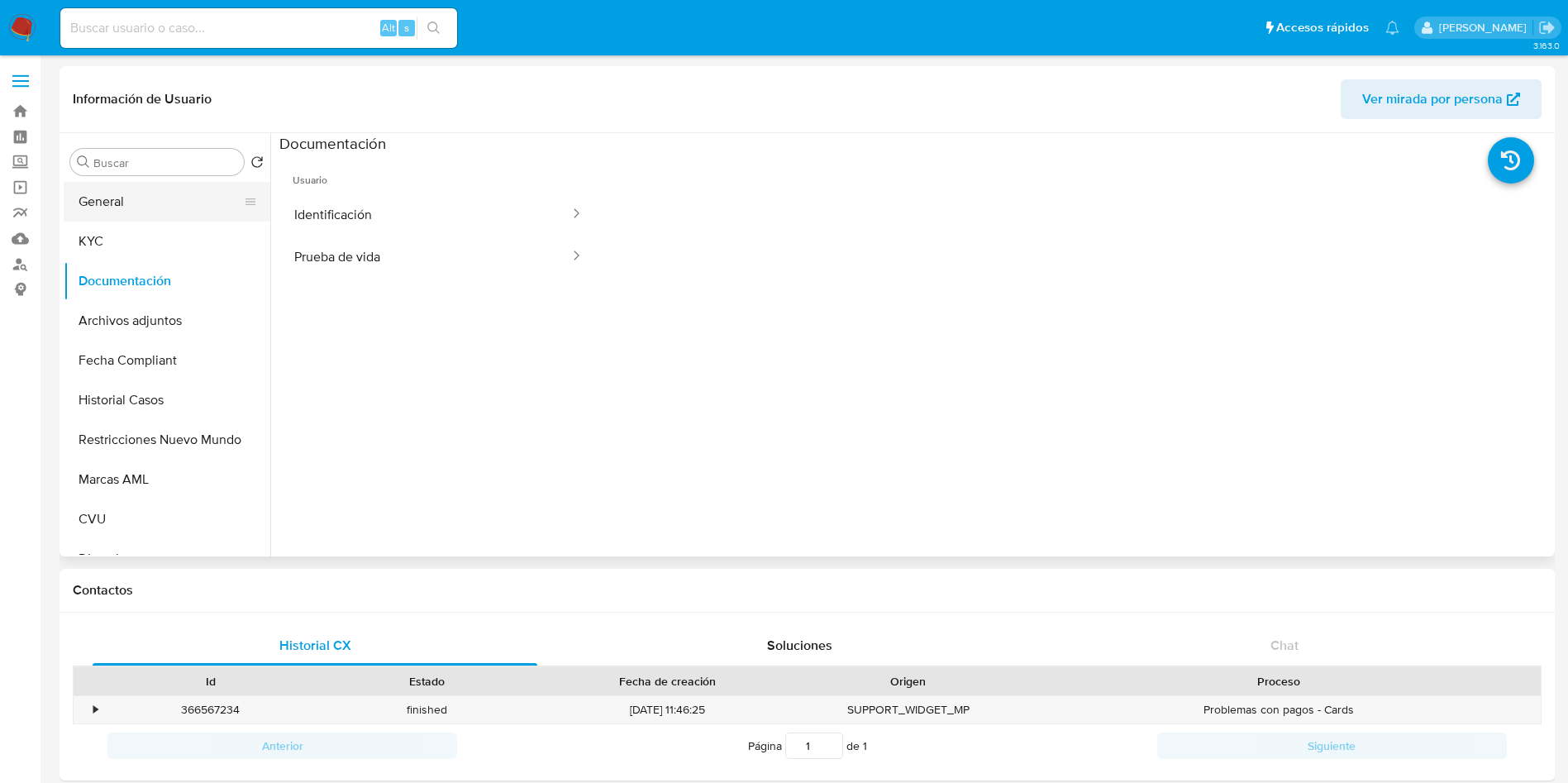
click at [164, 201] on button "General" at bounding box center [160, 202] width 193 height 39
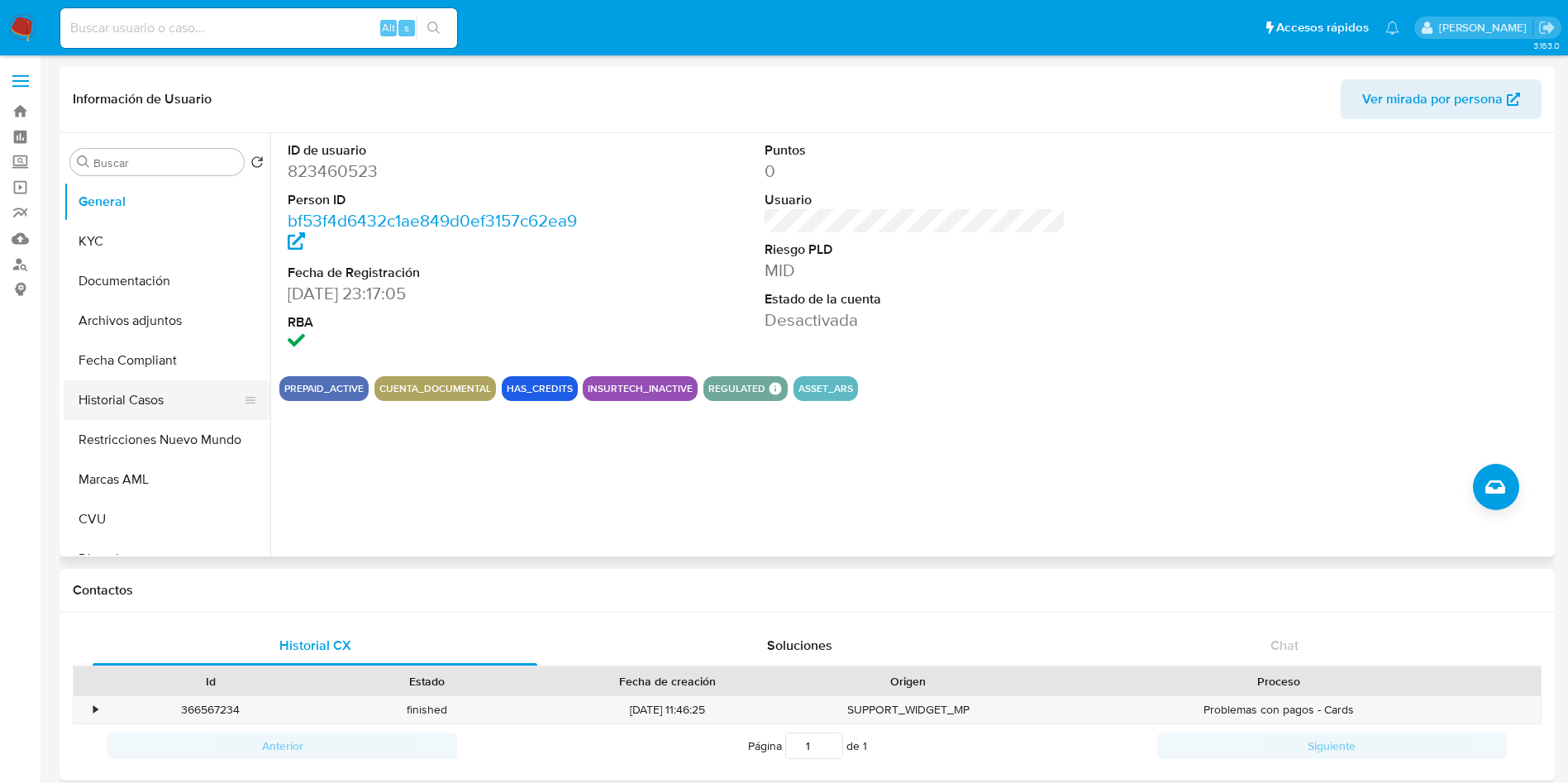
click at [155, 396] on button "Historial Casos" at bounding box center [160, 400] width 193 height 39
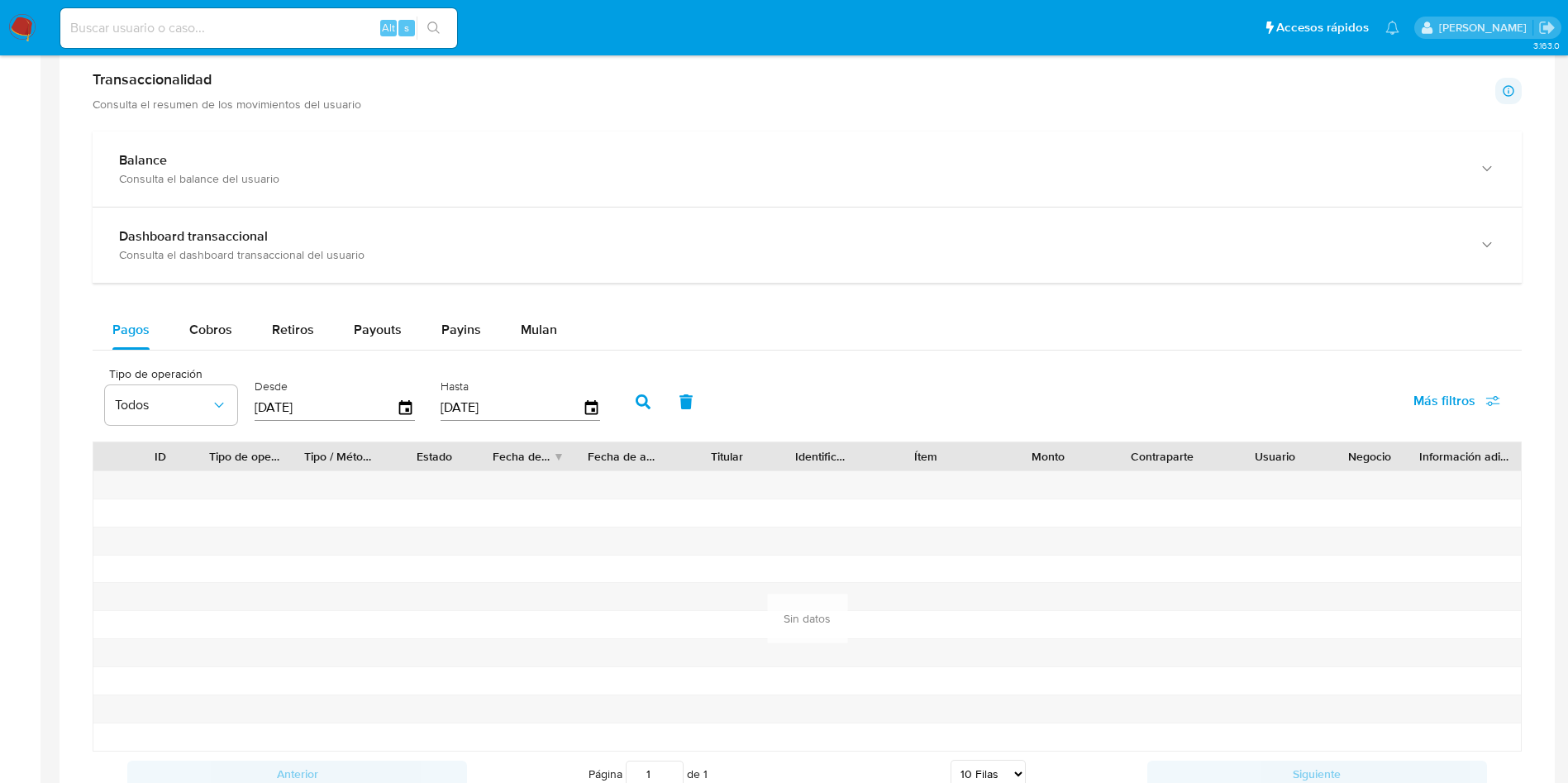
scroll to position [868, 0]
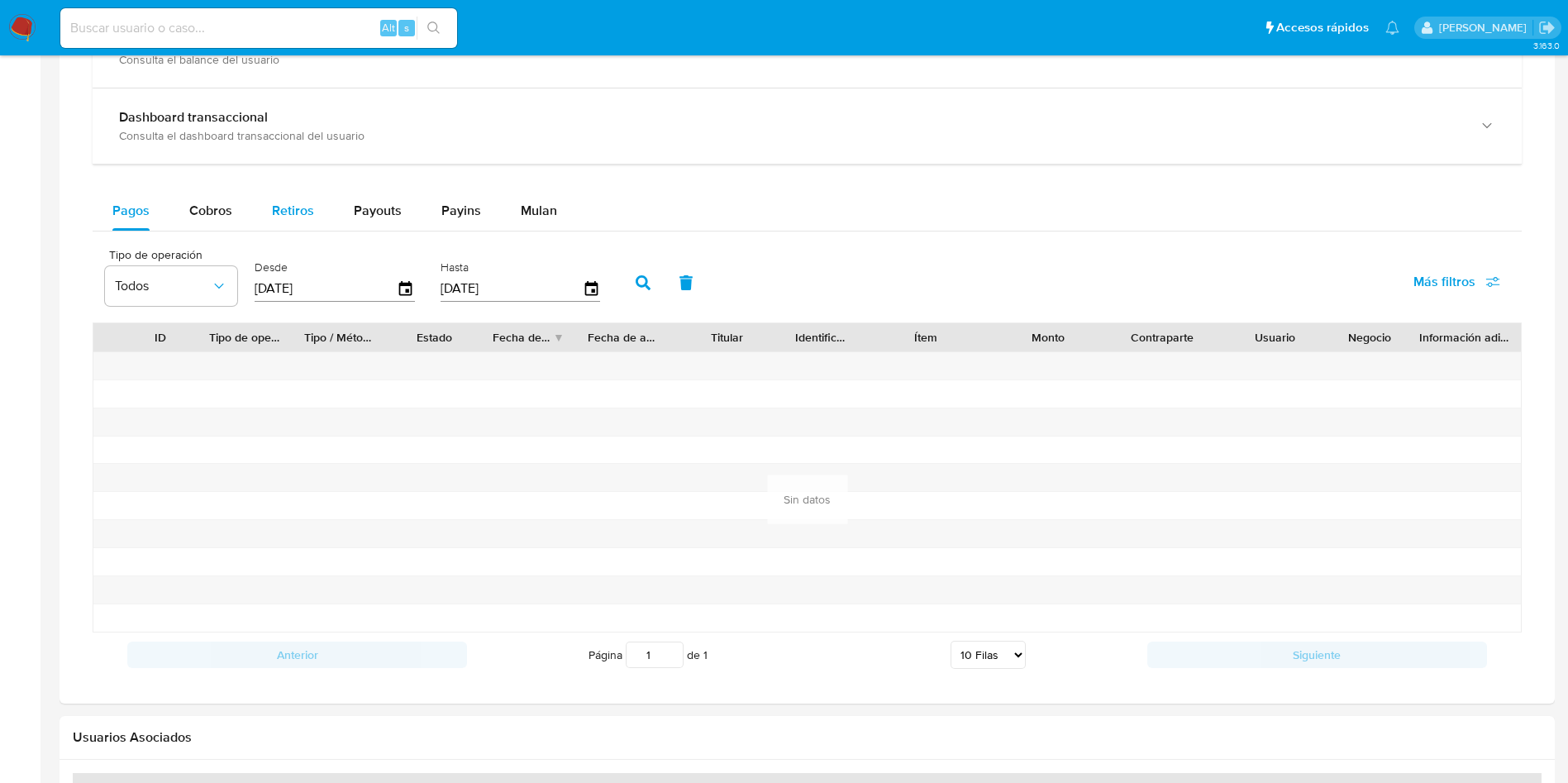
click at [278, 206] on span "Retiros" at bounding box center [292, 210] width 42 height 19
select select "10"
click at [279, 282] on input "[DATE]" at bounding box center [326, 289] width 142 height 27
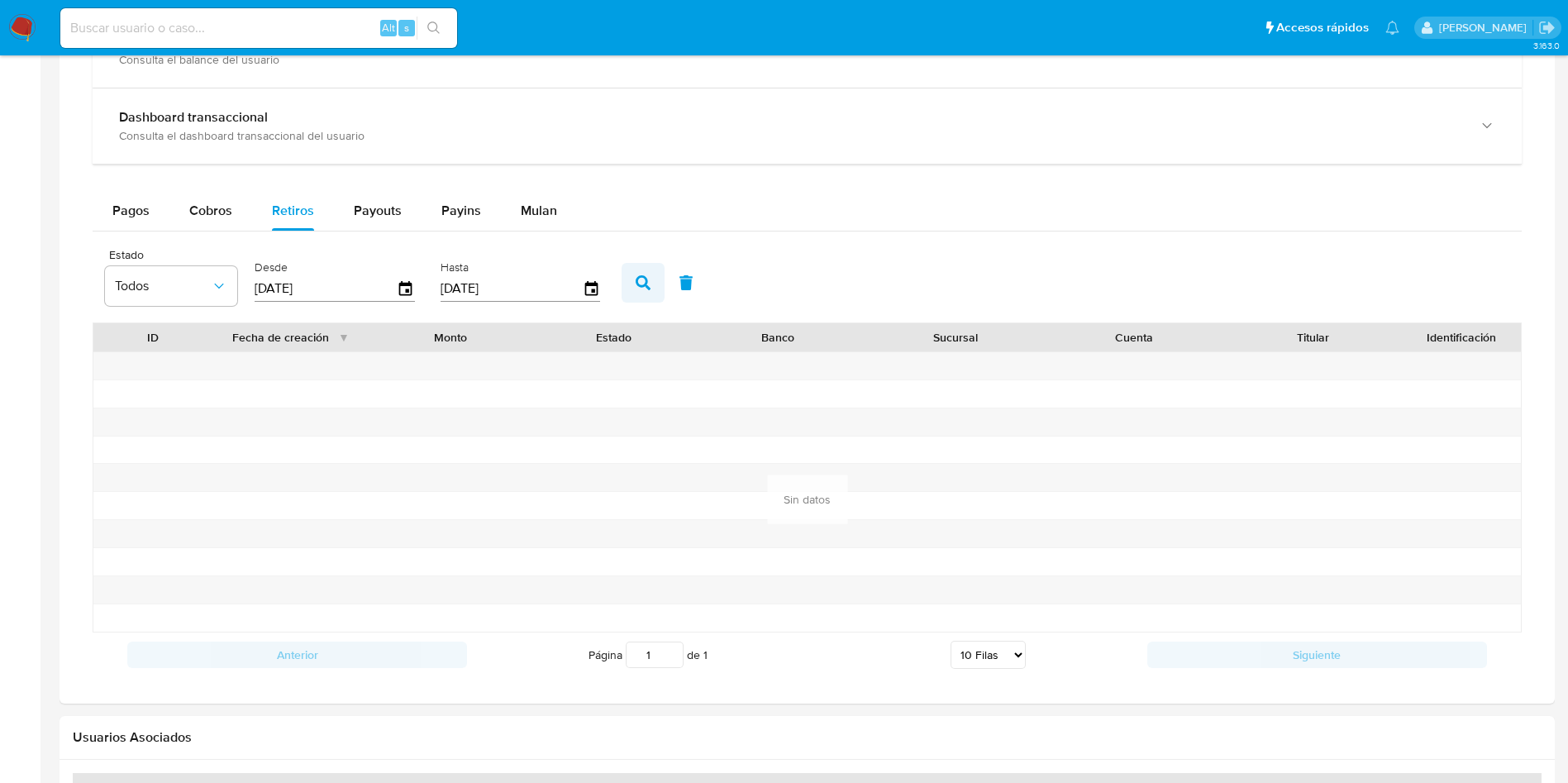
type input "[DATE]"
click at [641, 275] on button "button" at bounding box center [643, 283] width 43 height 39
click at [641, 288] on icon "button" at bounding box center [643, 283] width 15 height 15
click at [368, 207] on span "Payouts" at bounding box center [377, 210] width 48 height 19
select select "10"
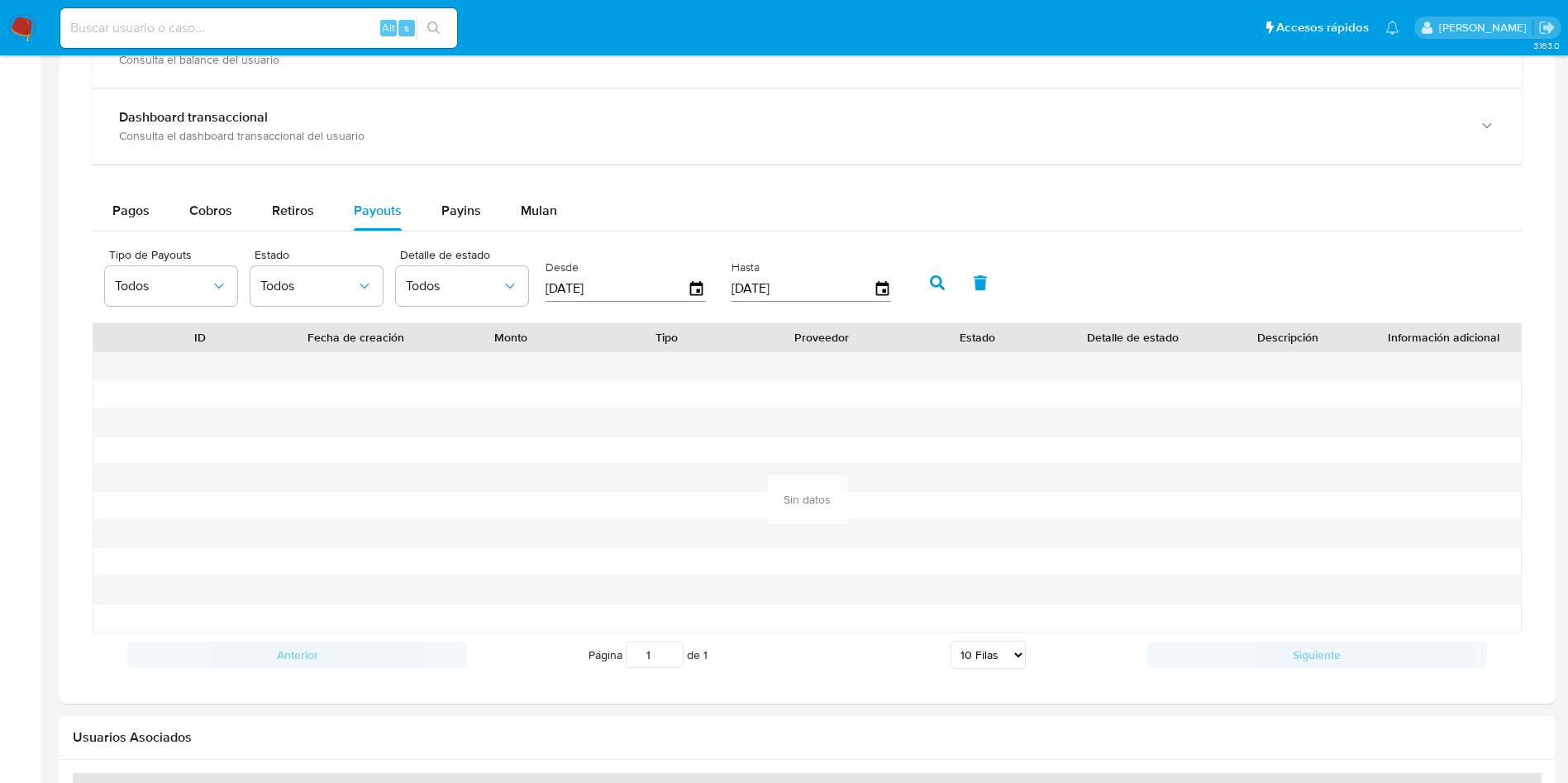
click at [571, 286] on input "[DATE]" at bounding box center [616, 289] width 142 height 27
type input "[DATE]"
click at [933, 292] on button "button" at bounding box center [937, 283] width 43 height 39
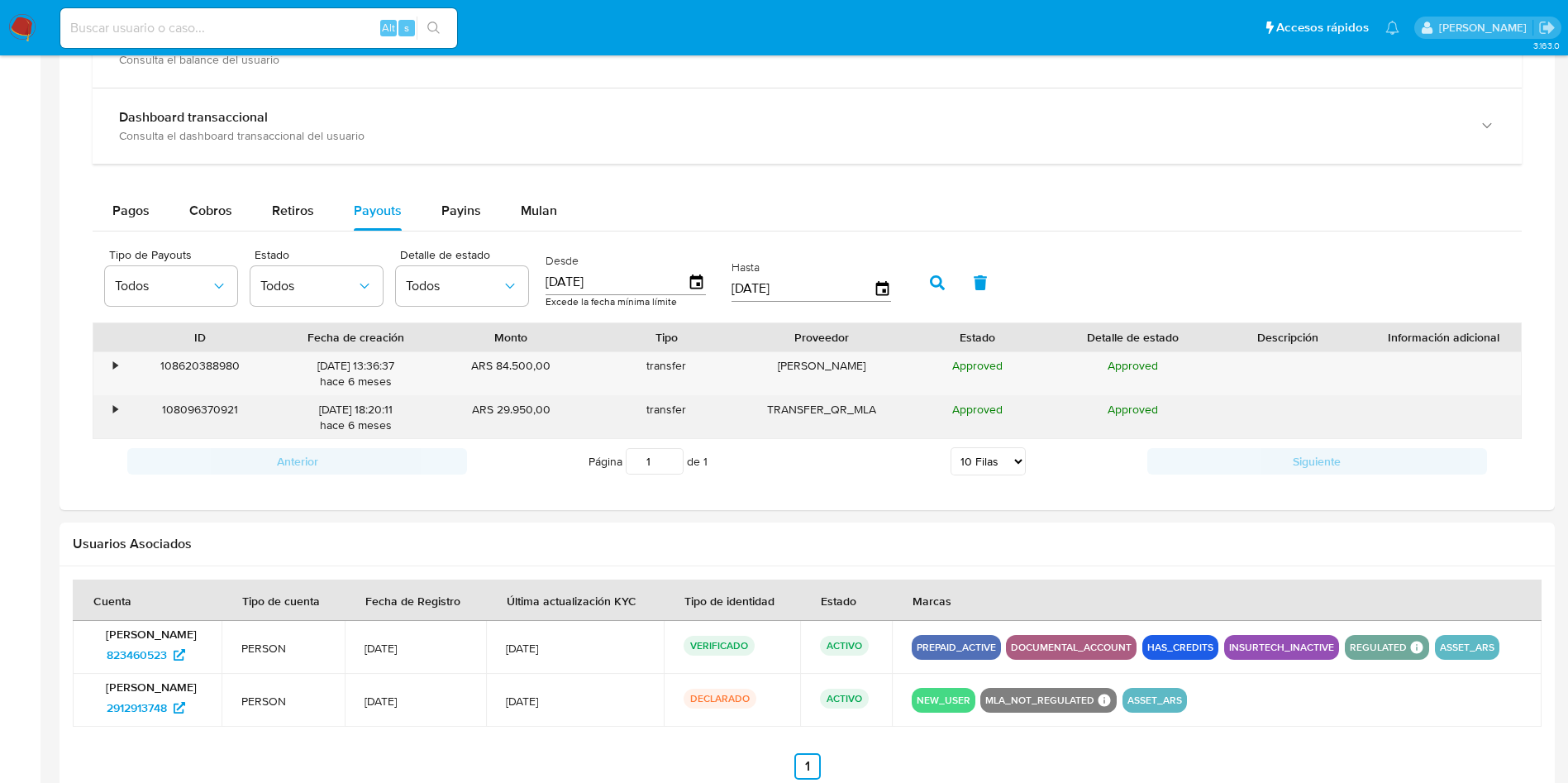
click at [133, 405] on div "108096370921" at bounding box center [200, 418] width 156 height 43
click at [115, 412] on div "•" at bounding box center [115, 410] width 4 height 16
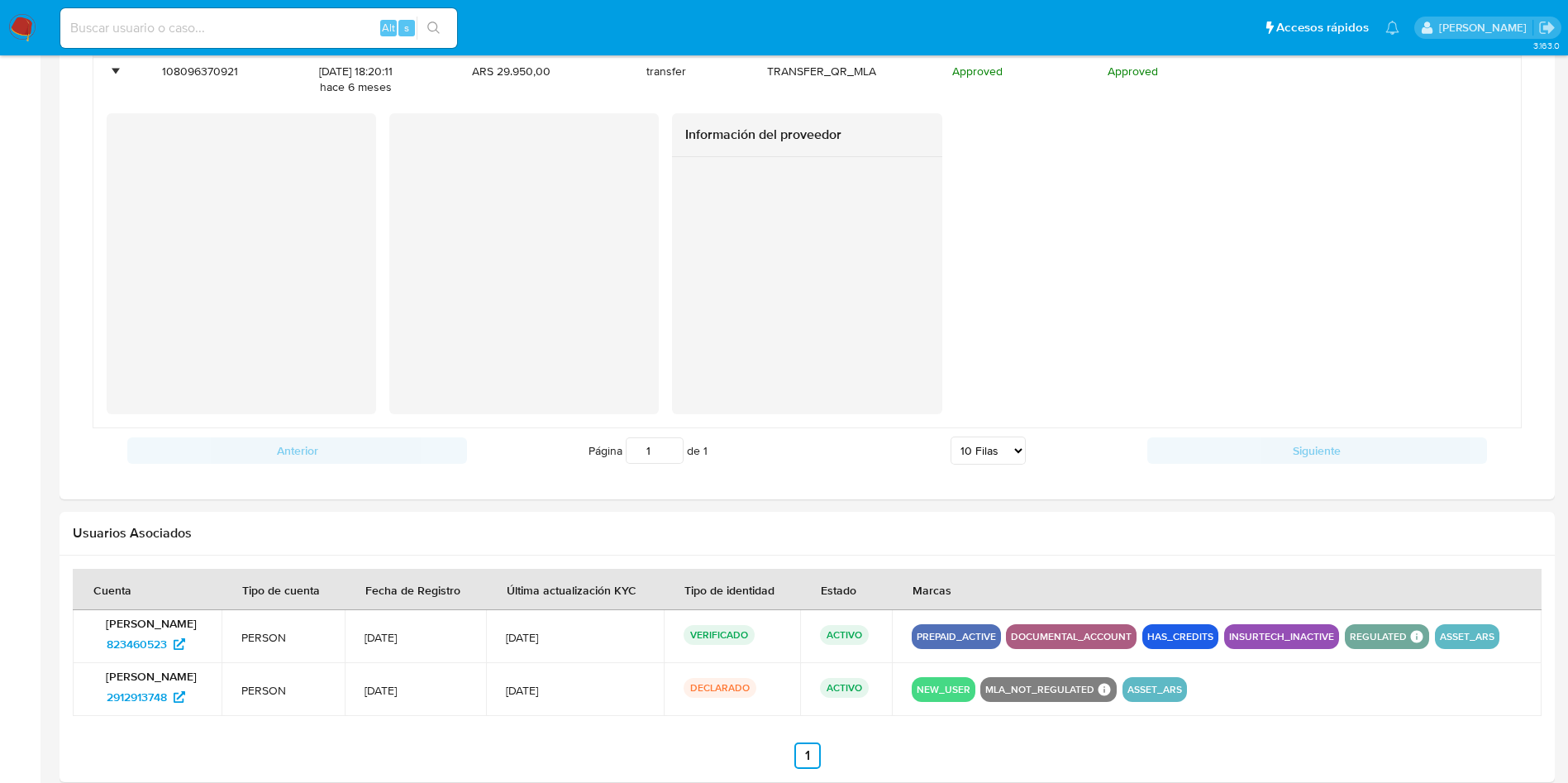
scroll to position [1325, 0]
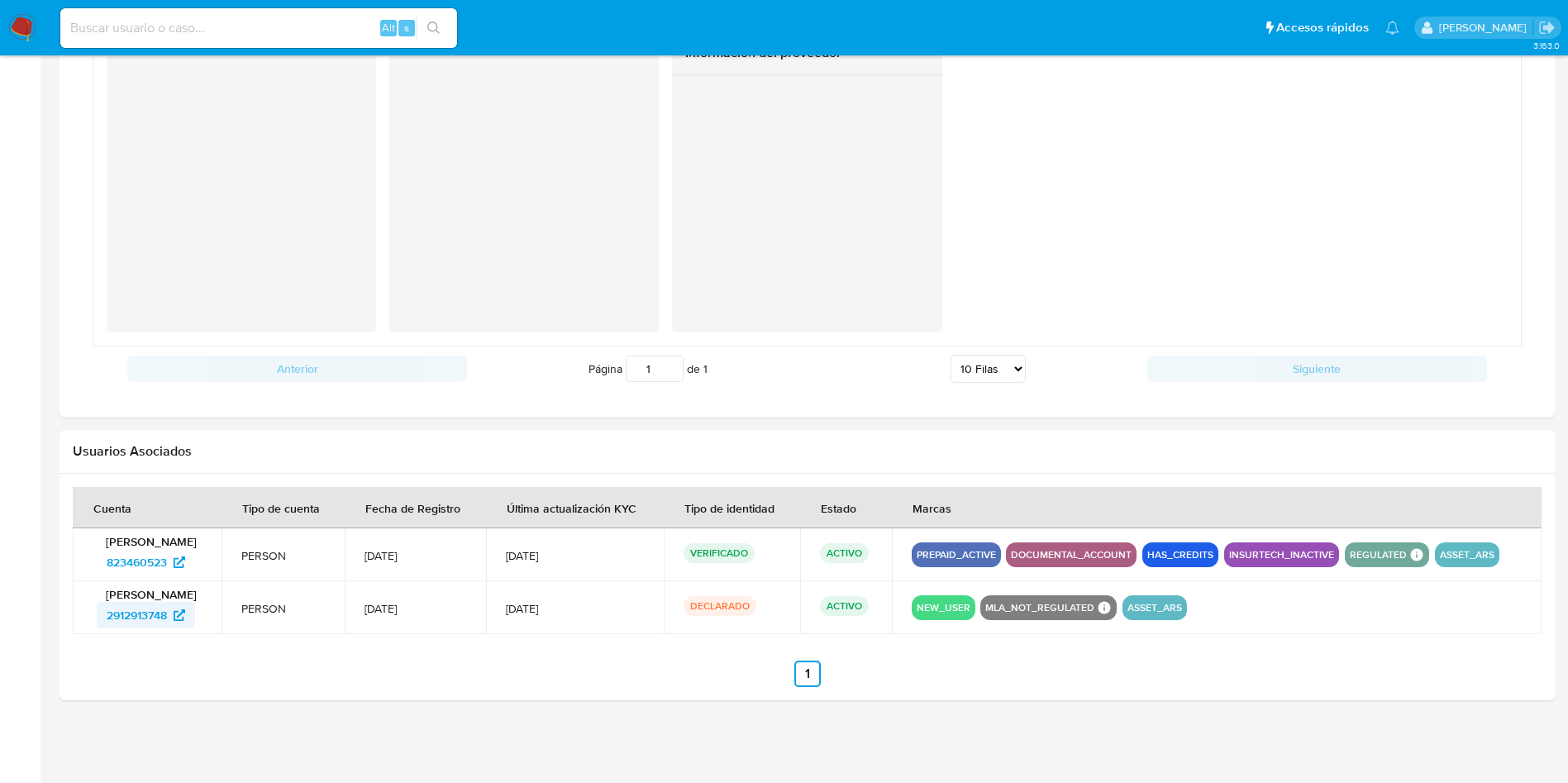
click at [160, 622] on span "2912913748" at bounding box center [136, 615] width 60 height 27
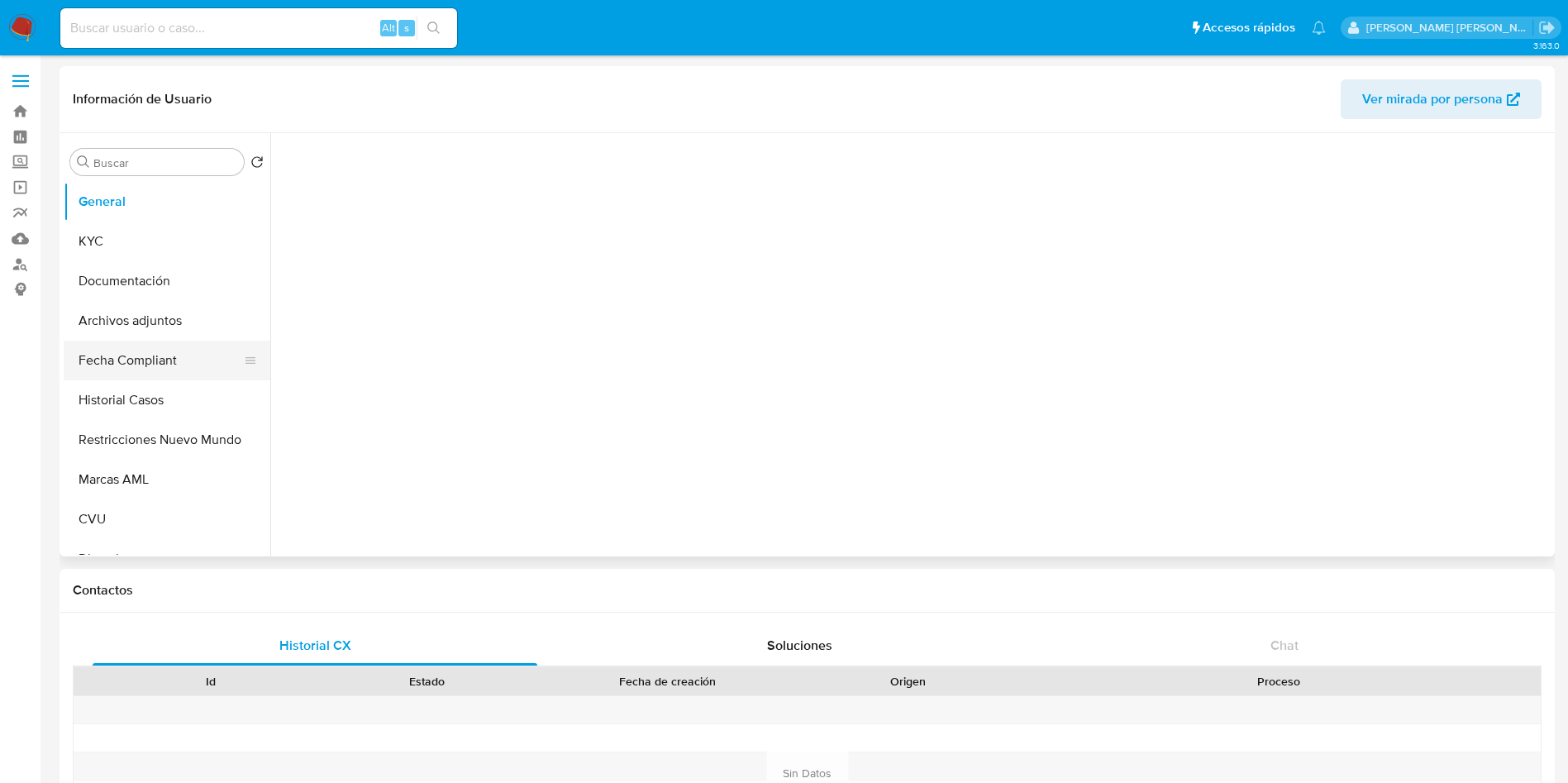
select select "10"
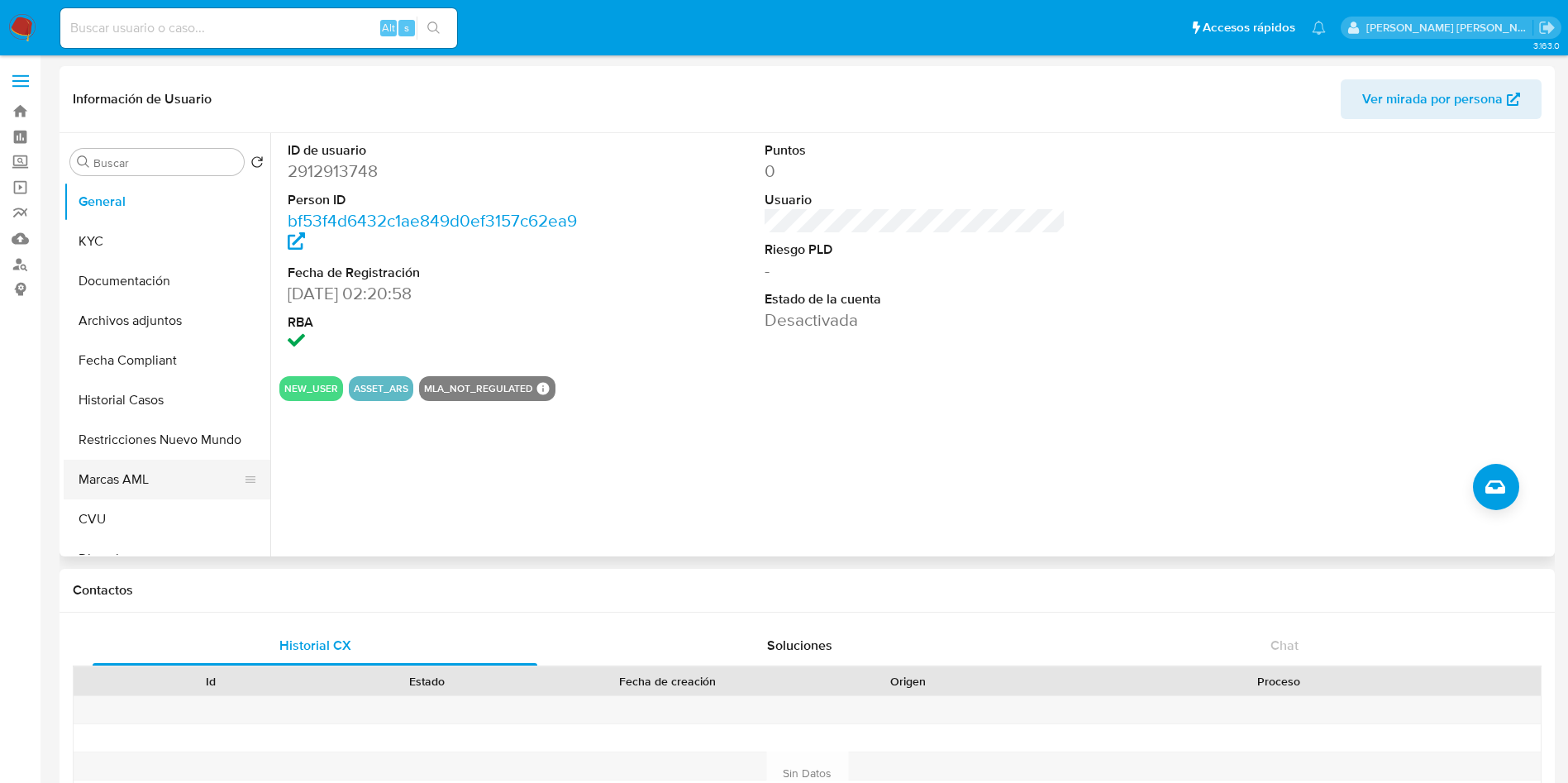
click at [114, 476] on button "Marcas AML" at bounding box center [160, 480] width 193 height 39
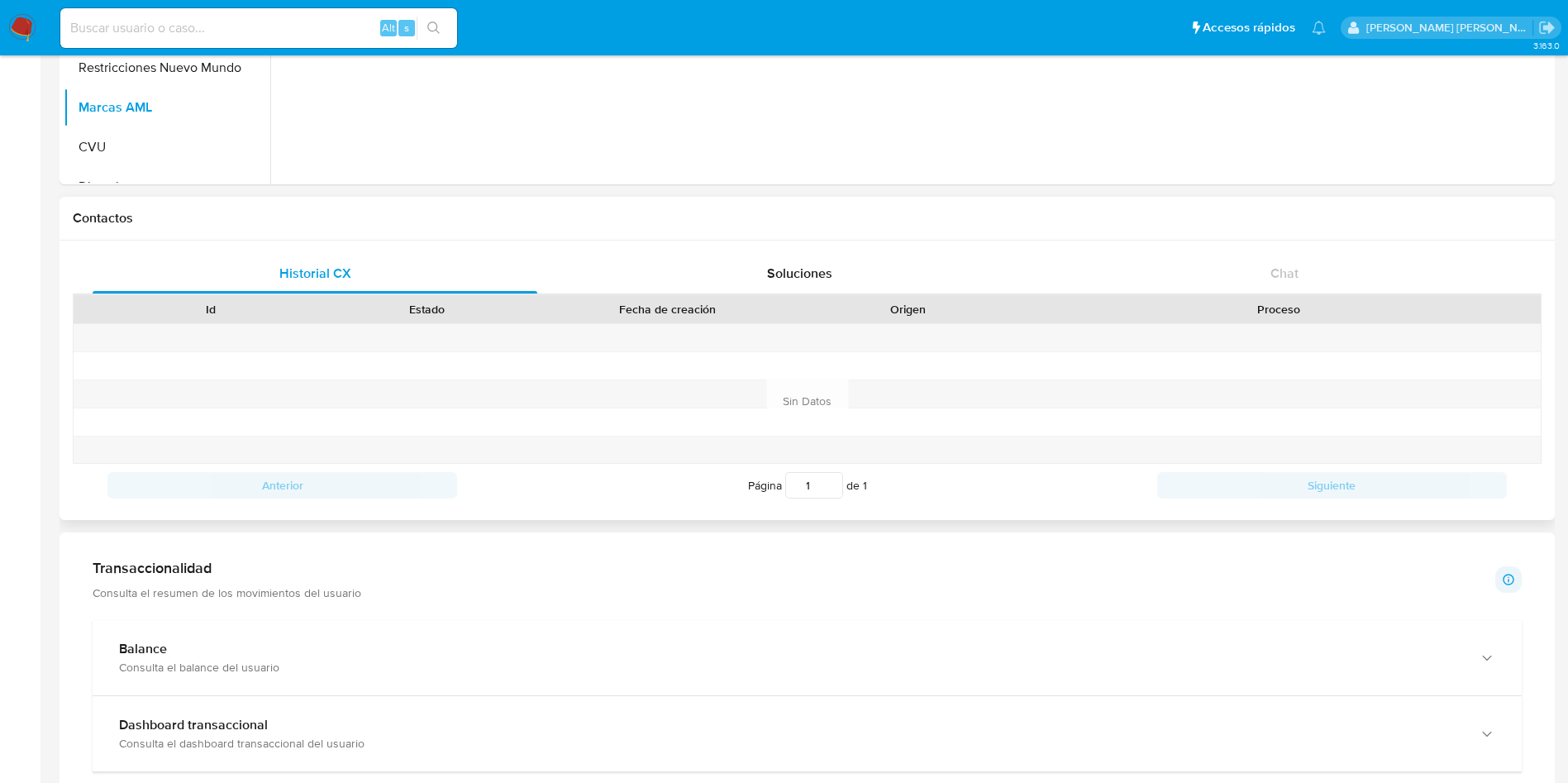
scroll to position [868, 0]
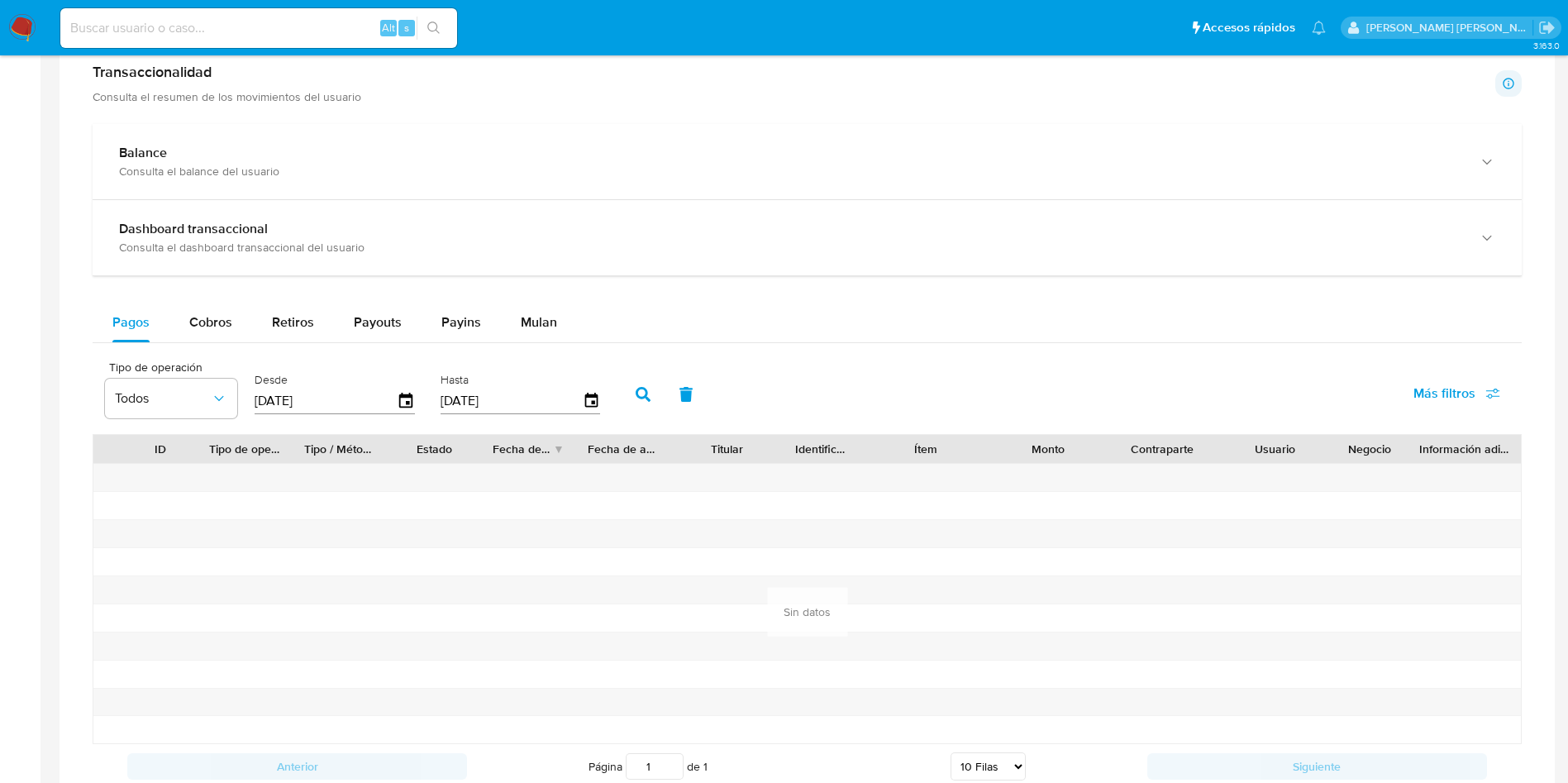
click at [282, 400] on input "[DATE]" at bounding box center [326, 401] width 142 height 27
click at [299, 317] on span "Retiros" at bounding box center [292, 321] width 42 height 19
select select "10"
click at [287, 392] on input "[DATE]" at bounding box center [326, 401] width 142 height 27
drag, startPoint x: 279, startPoint y: 394, endPoint x: 286, endPoint y: 393, distance: 7.1
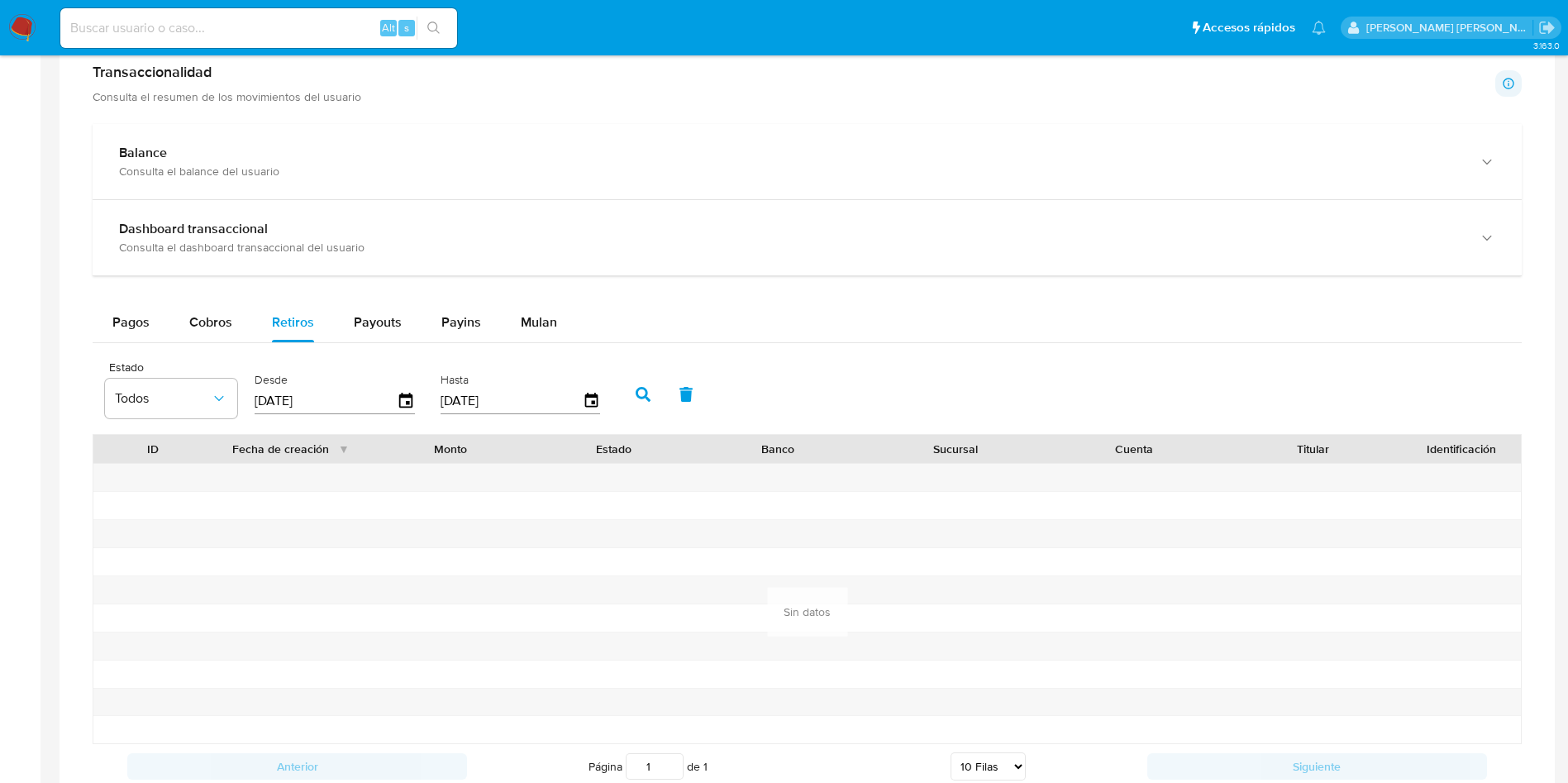
click at [286, 393] on input "[DATE]" at bounding box center [326, 401] width 142 height 27
type input "[DATE]"
click at [646, 390] on icon "button" at bounding box center [643, 394] width 15 height 15
click at [384, 329] on span "Payouts" at bounding box center [377, 321] width 48 height 19
select select "10"
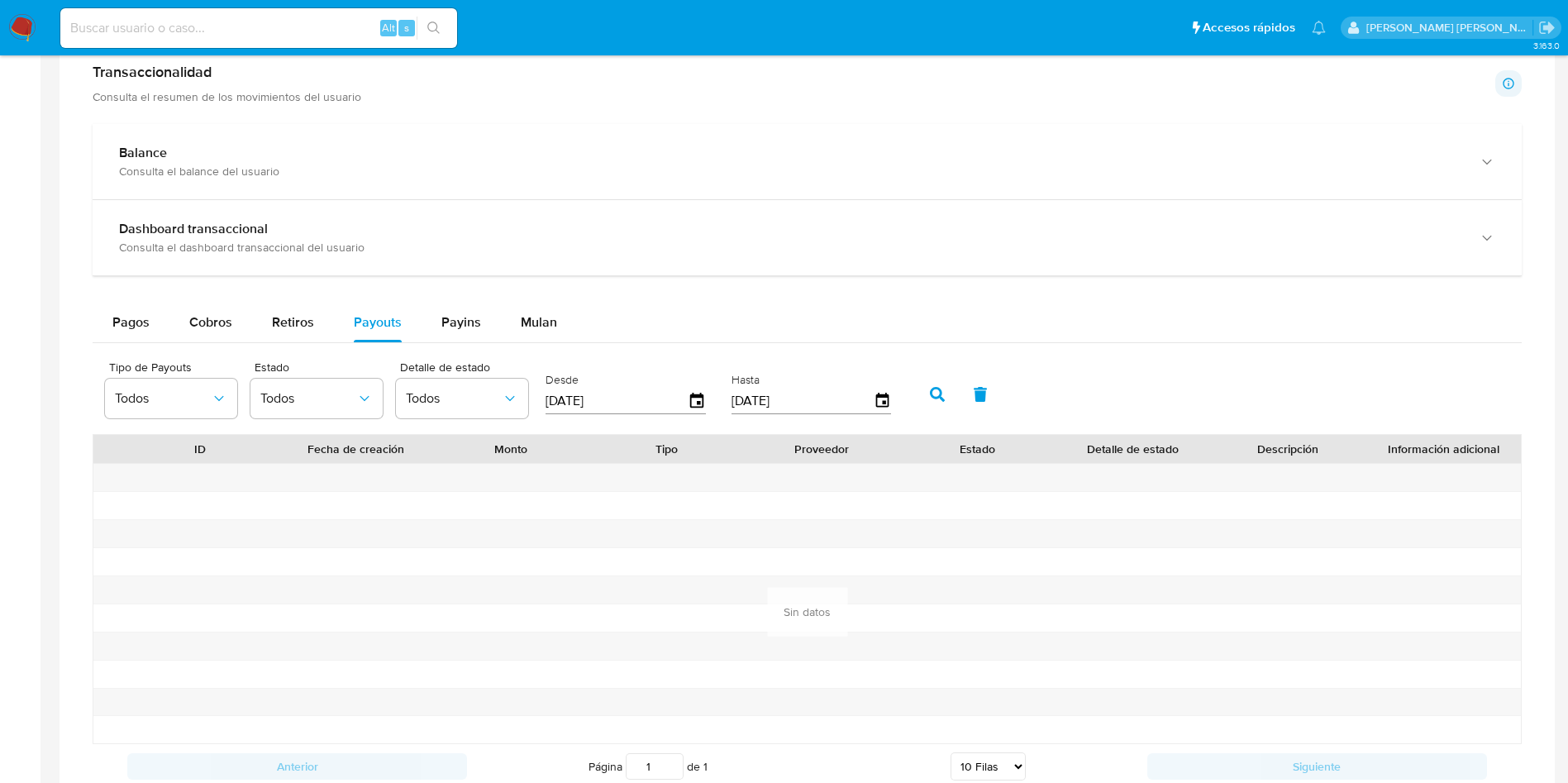
click at [578, 403] on input "[DATE]" at bounding box center [616, 401] width 142 height 27
click at [570, 390] on input "[DATE]" at bounding box center [616, 394] width 142 height 27
type input "[DATE]"
click at [926, 395] on button "button" at bounding box center [937, 394] width 43 height 39
